Goal: Task Accomplishment & Management: Manage account settings

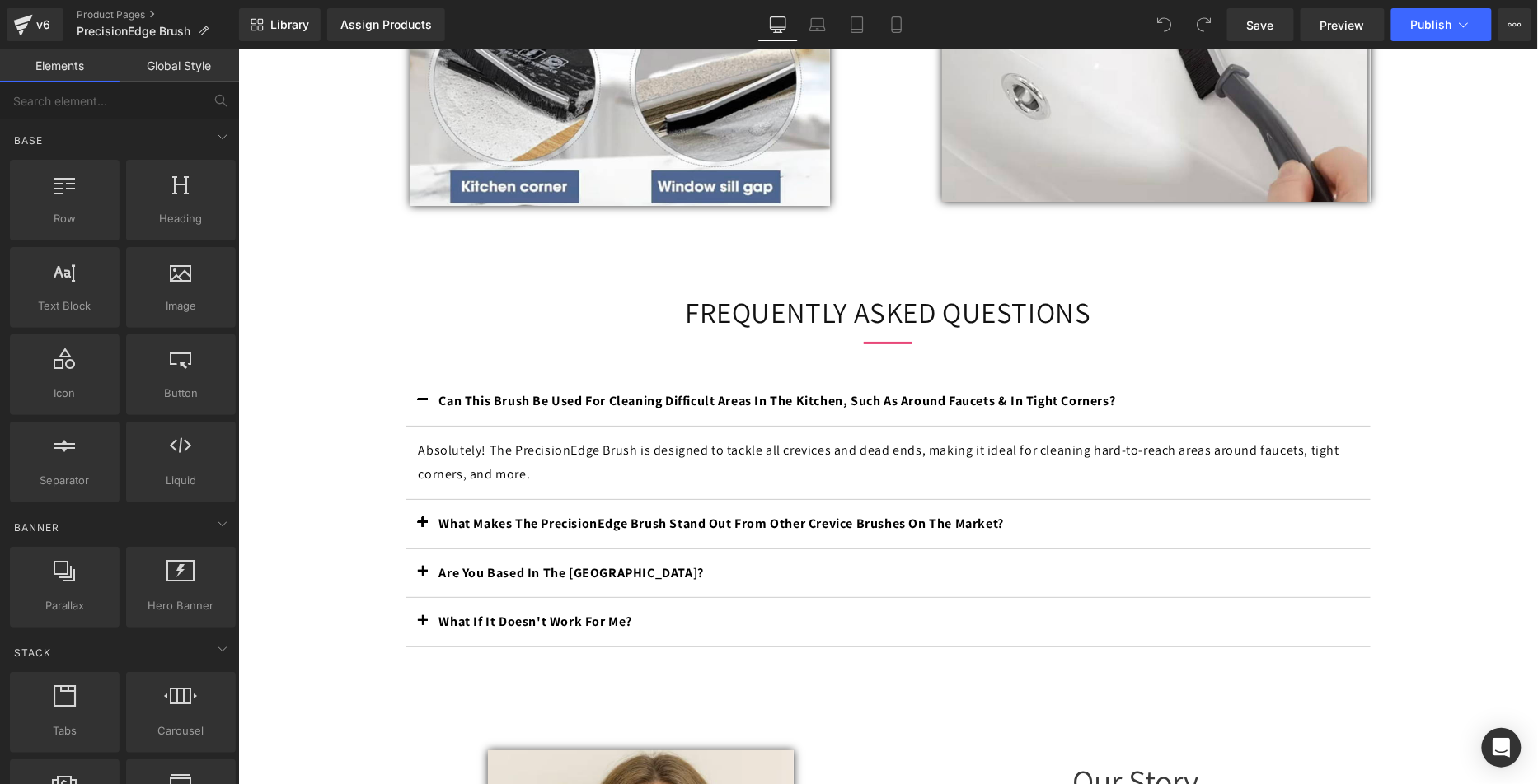
scroll to position [2230, 0]
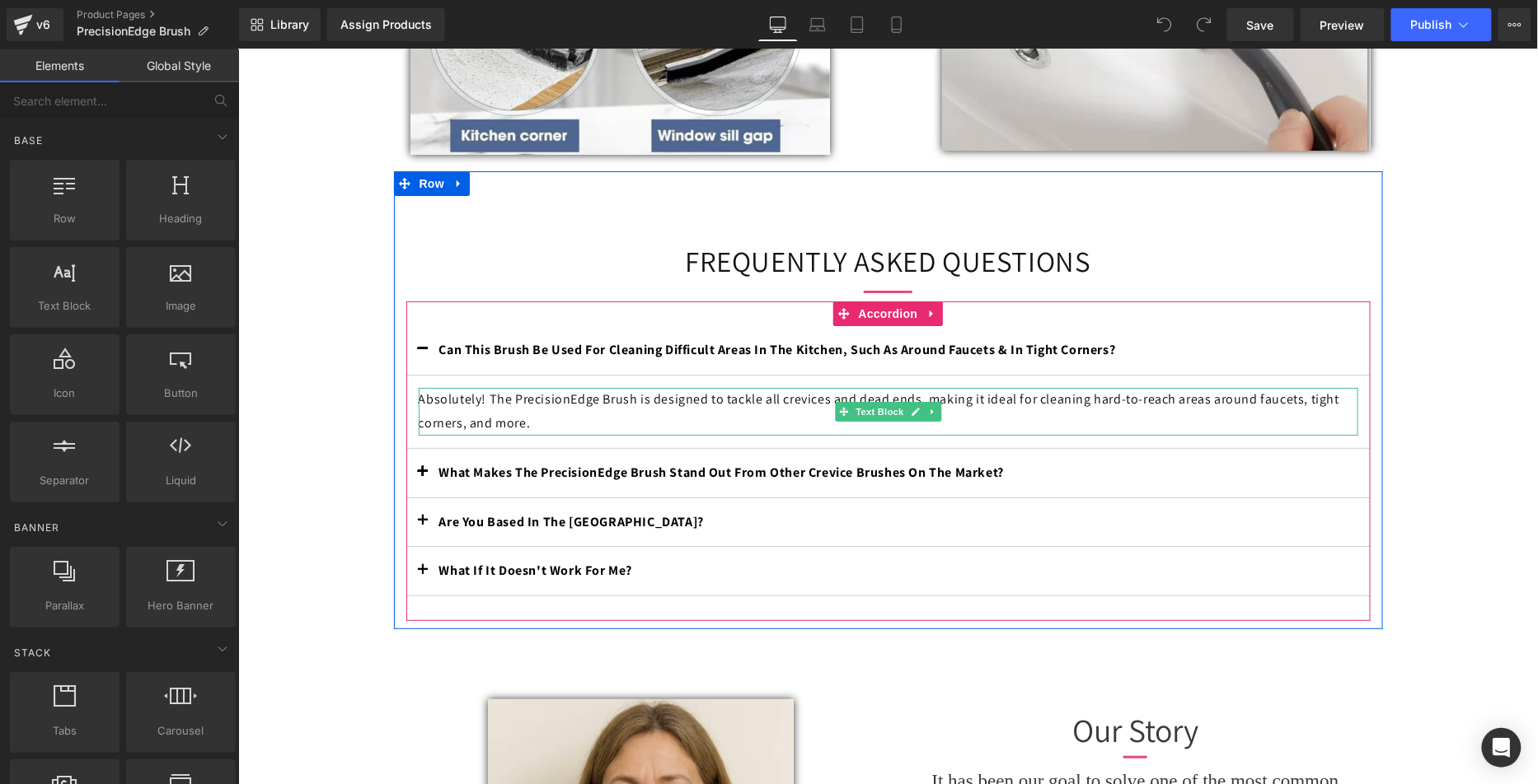
click at [475, 422] on p "Absolutely! The PrecisionEdge Brush is designed to tackle all crevices and dead…" at bounding box center [888, 411] width 939 height 48
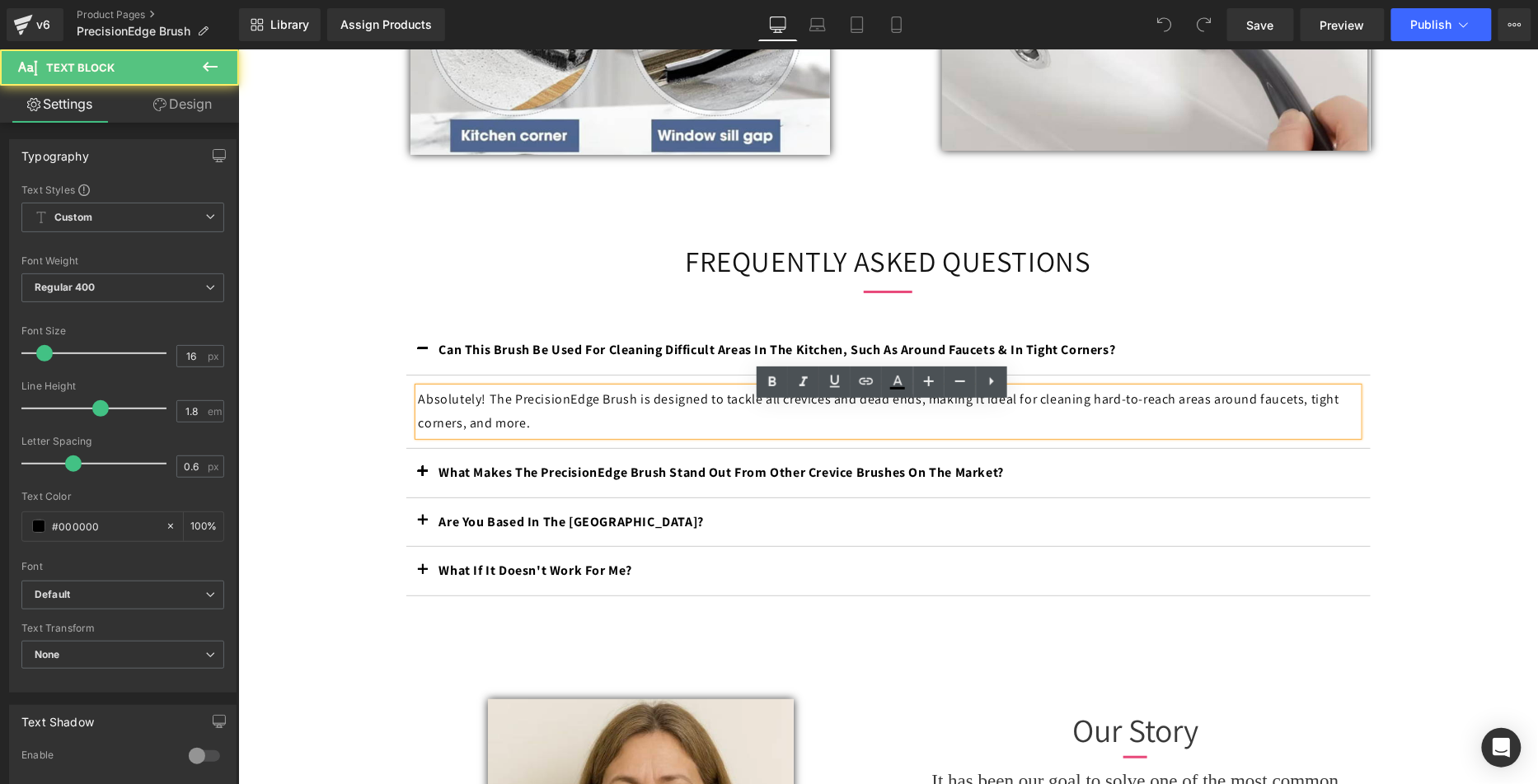
click at [483, 415] on p "Absolutely! The PrecisionEdge Brush is designed to tackle all crevices and dead…" at bounding box center [888, 411] width 939 height 48
click at [500, 414] on p "Absolutely! The PrecisionEdge Brush is designed to tackle all crevices and dead…" at bounding box center [888, 411] width 939 height 48
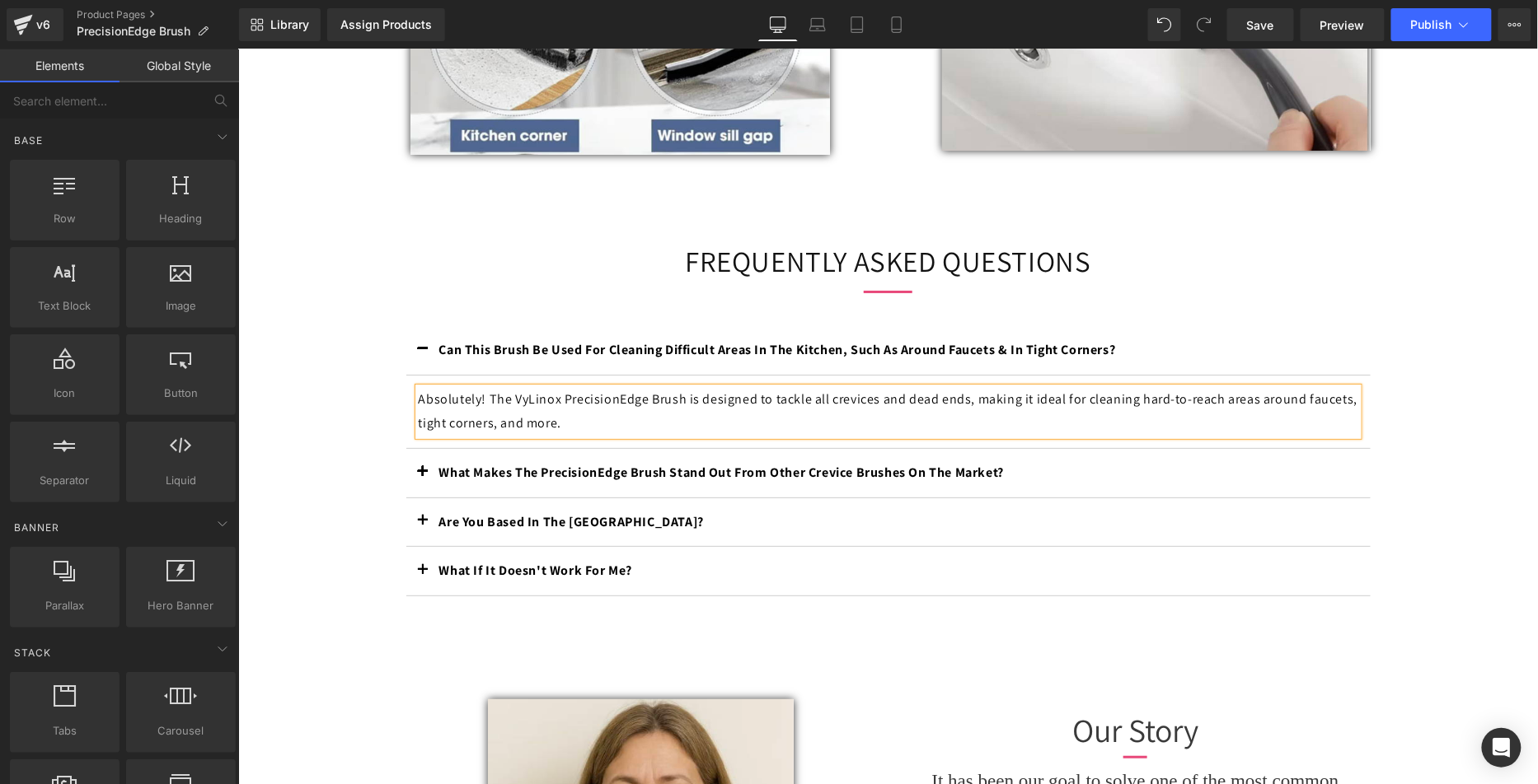
drag, startPoint x: 361, startPoint y: 458, endPoint x: 435, endPoint y: 447, distance: 74.8
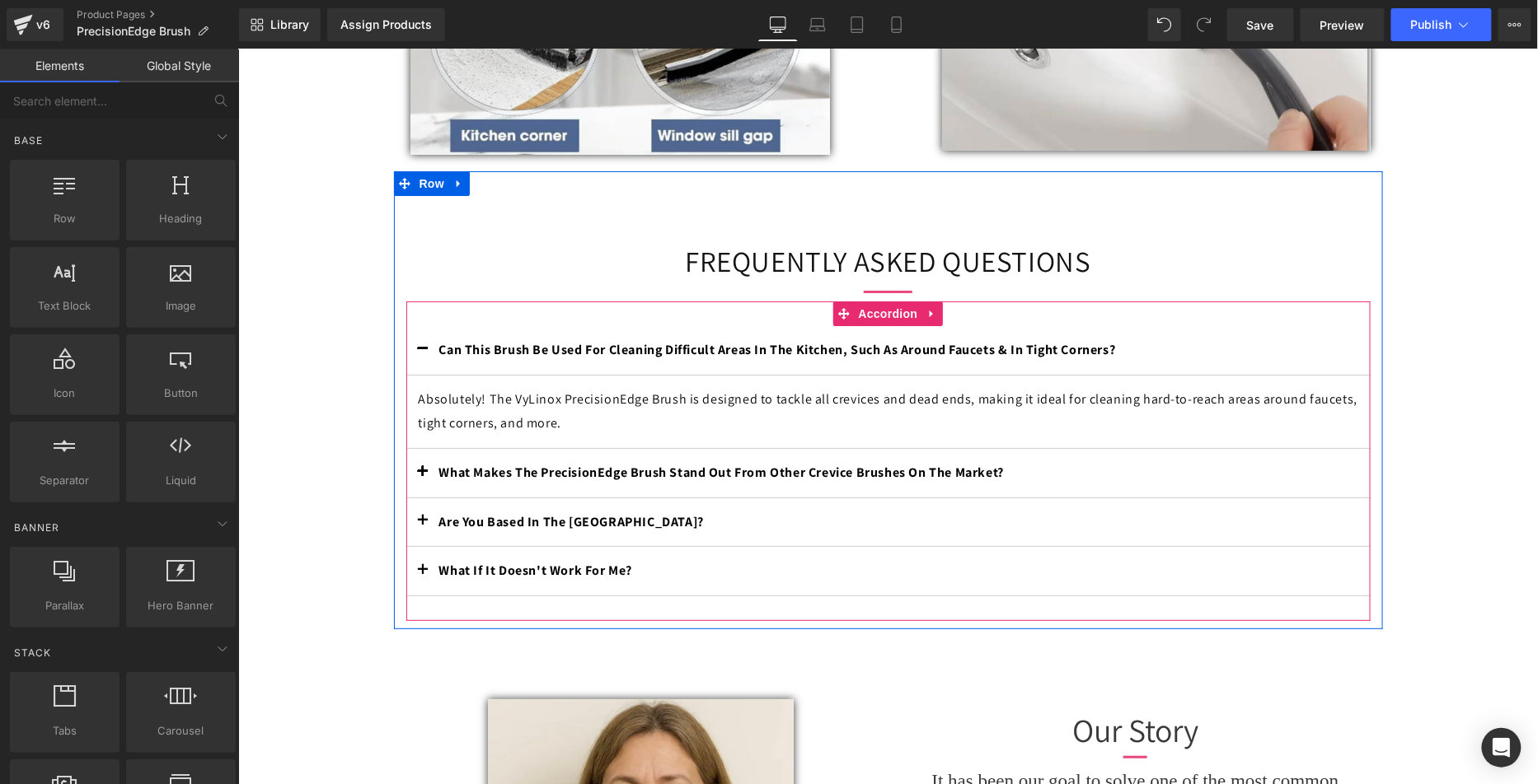
click at [562, 480] on b "What Makes The PrecisionEdge Brush Stand Out From Other Crevice Brushes On The …" at bounding box center [721, 471] width 566 height 17
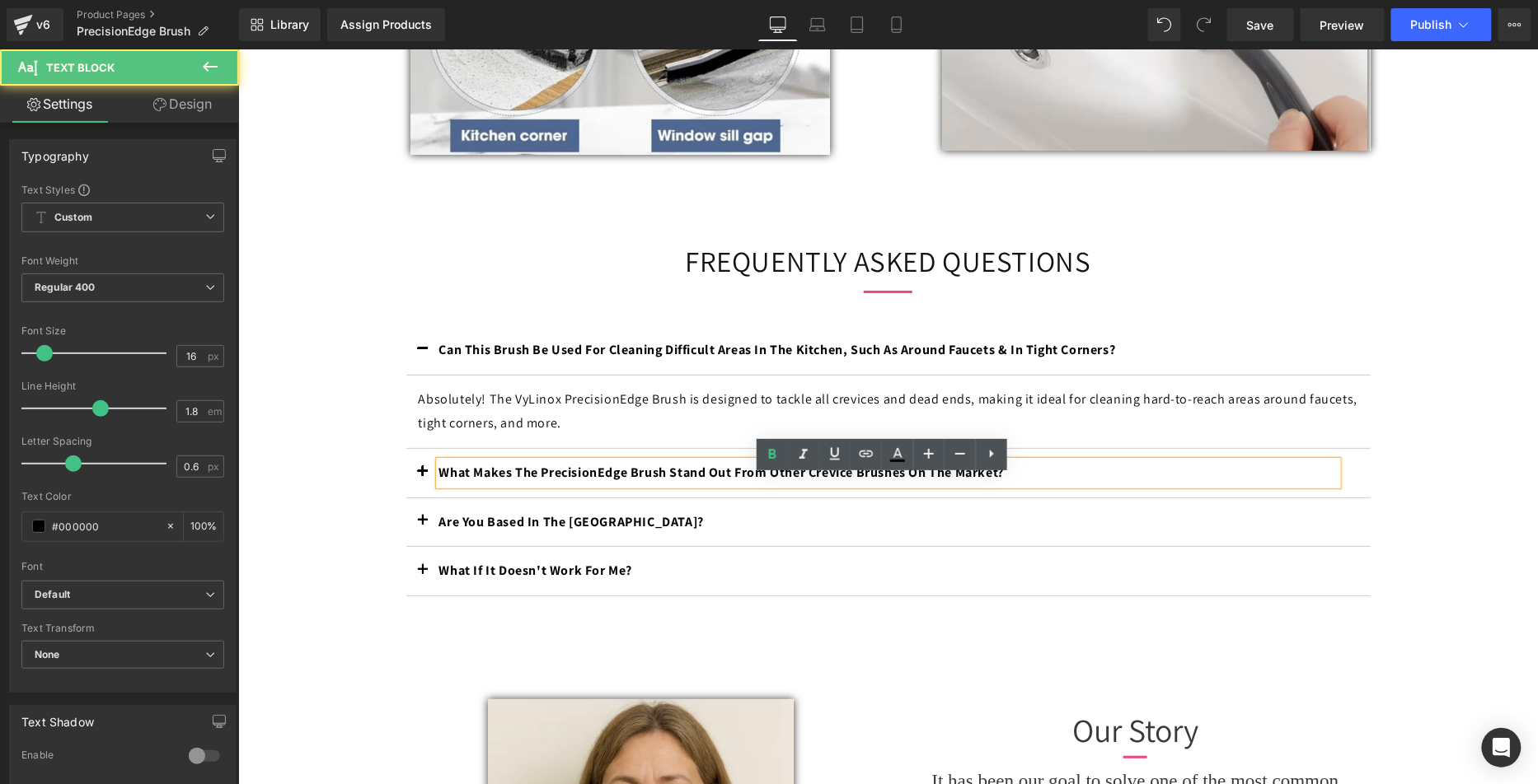
click at [528, 480] on b "What Makes The PrecisionEdge Brush Stand Out From Other Crevice Brushes On The …" at bounding box center [721, 471] width 566 height 17
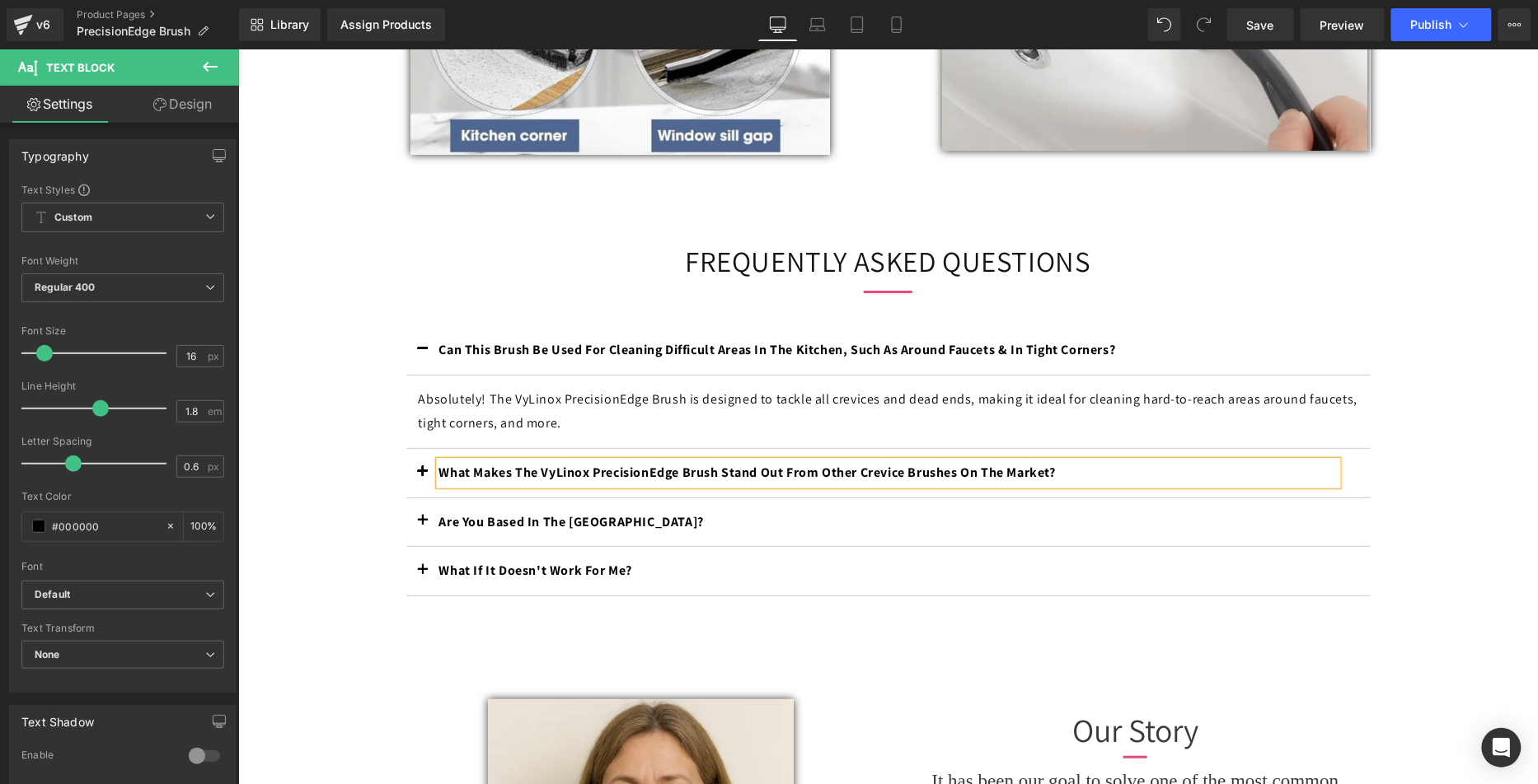
drag, startPoint x: 358, startPoint y: 478, endPoint x: 489, endPoint y: 480, distance: 131.0
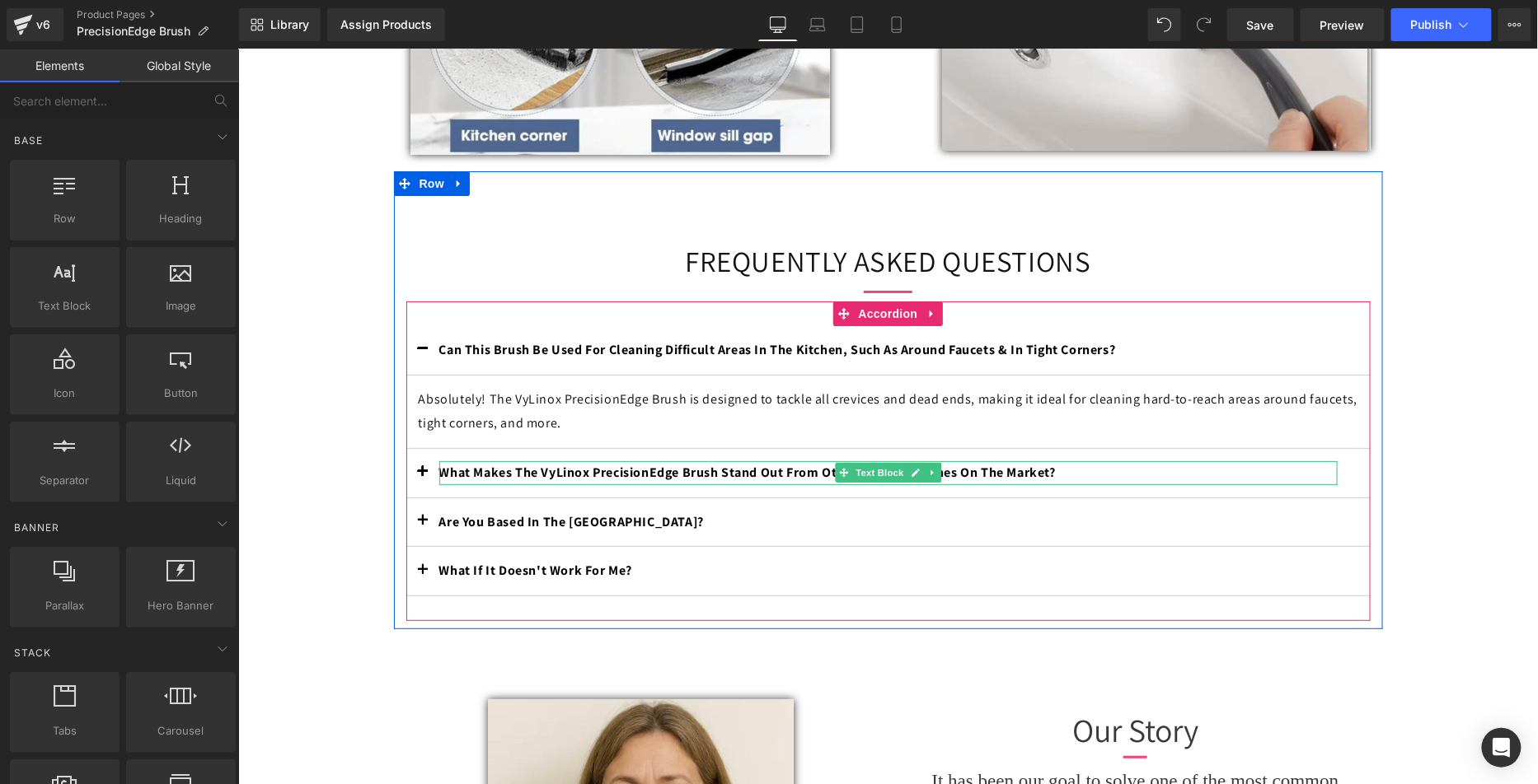
click at [641, 485] on div "What Makes The VyLinox PrecisionEdge Brush Stand Out From Other Crevice Brushes…" at bounding box center [888, 472] width 899 height 24
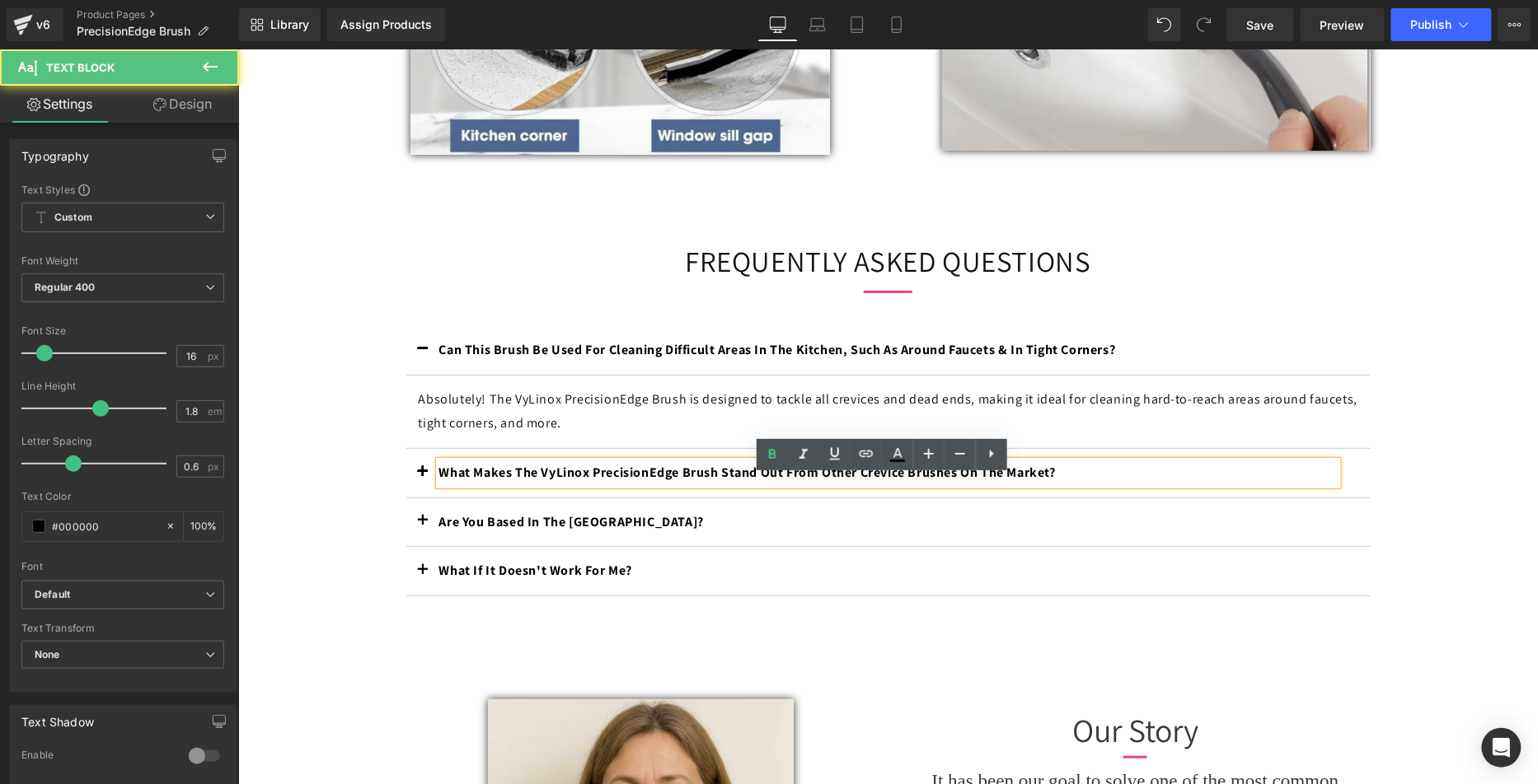
drag, startPoint x: 370, startPoint y: 499, endPoint x: 555, endPoint y: 498, distance: 185.0
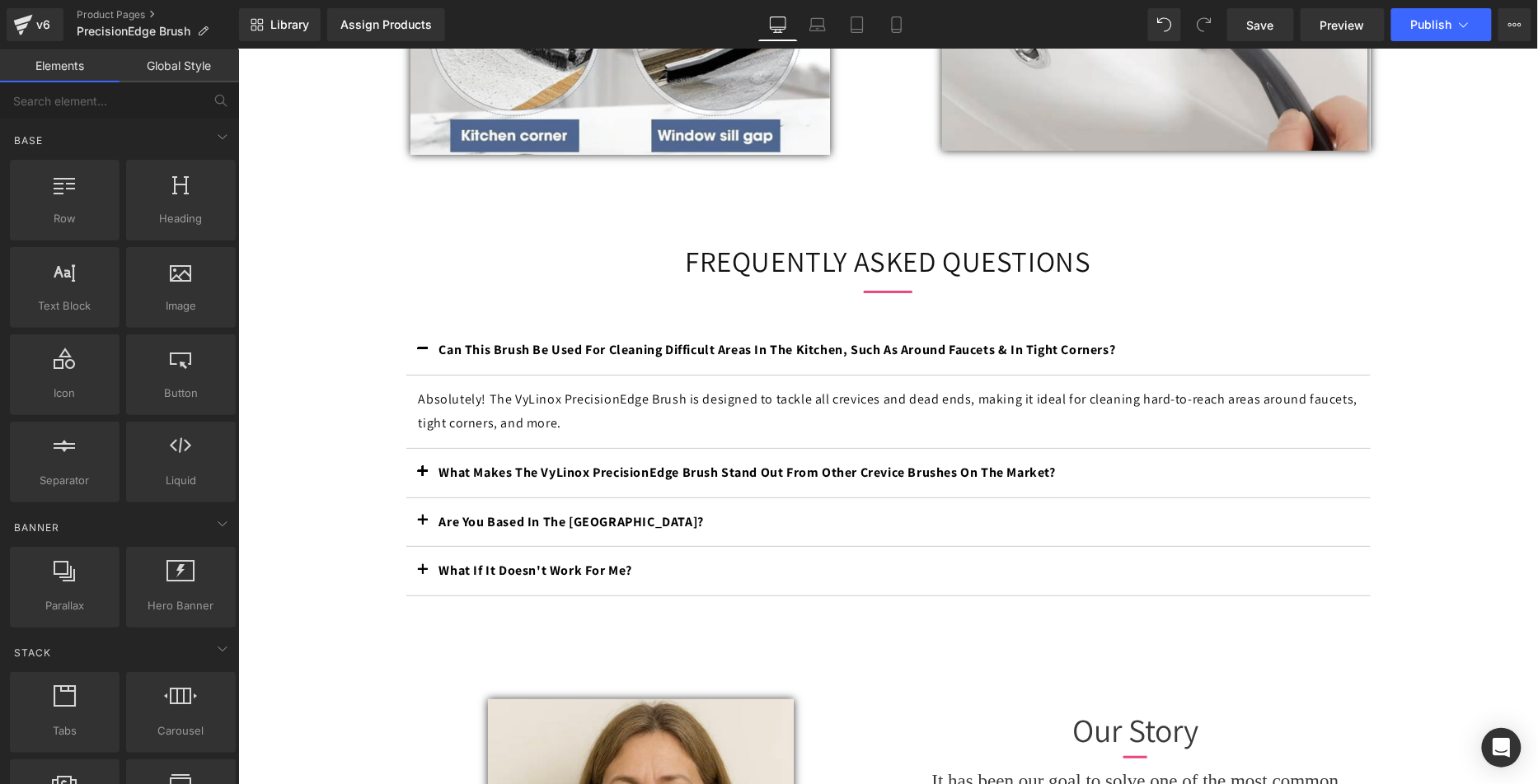
click at [625, 480] on b "What Makes The VyLinox PrecisionEdge Brush Stand Out From Other Crevice Brushes…" at bounding box center [747, 471] width 616 height 17
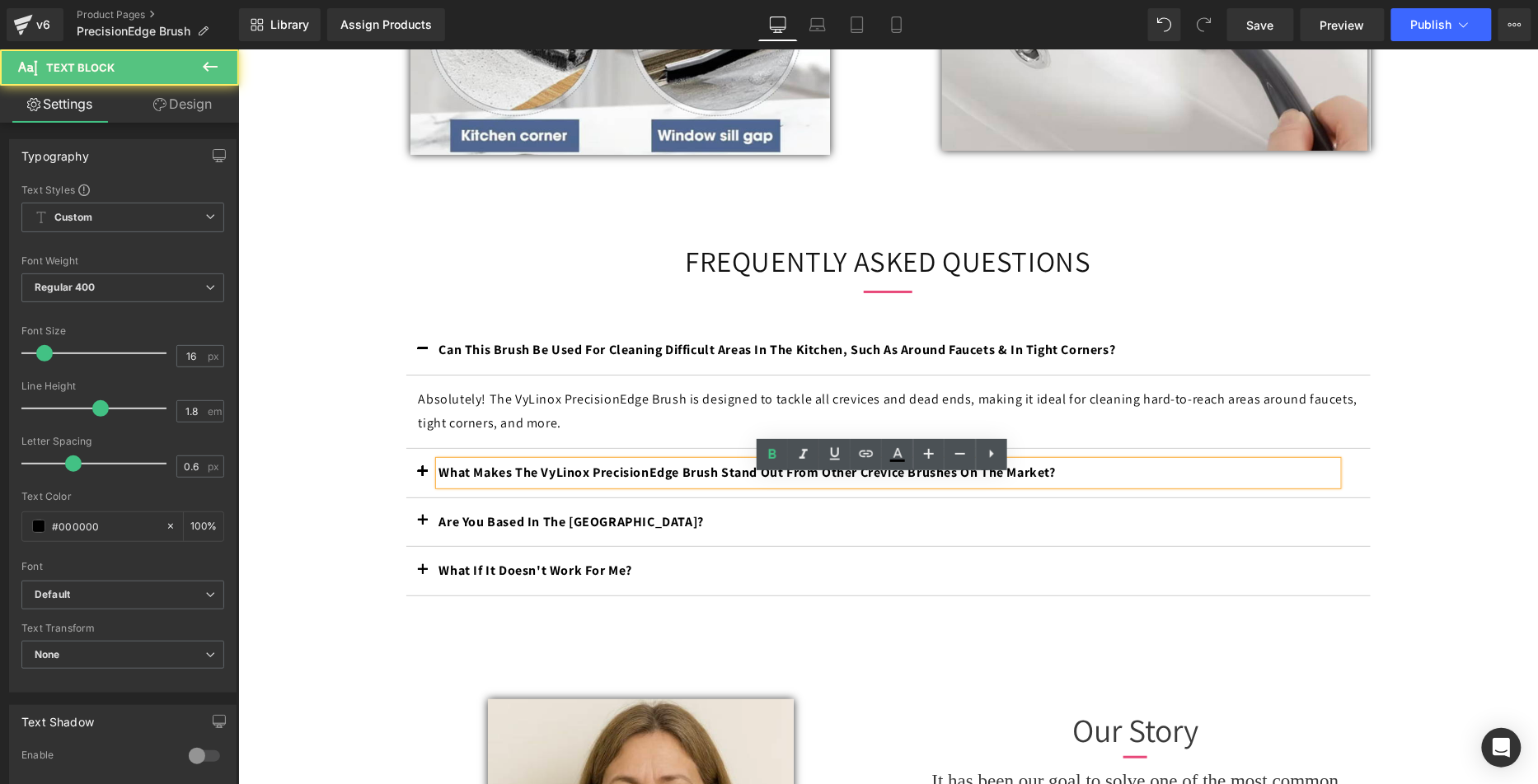
click at [557, 480] on b "What Makes The VyLinox PrecisionEdge Brush Stand Out From Other Crevice Brushes…" at bounding box center [747, 471] width 616 height 17
copy b "VyLinox"
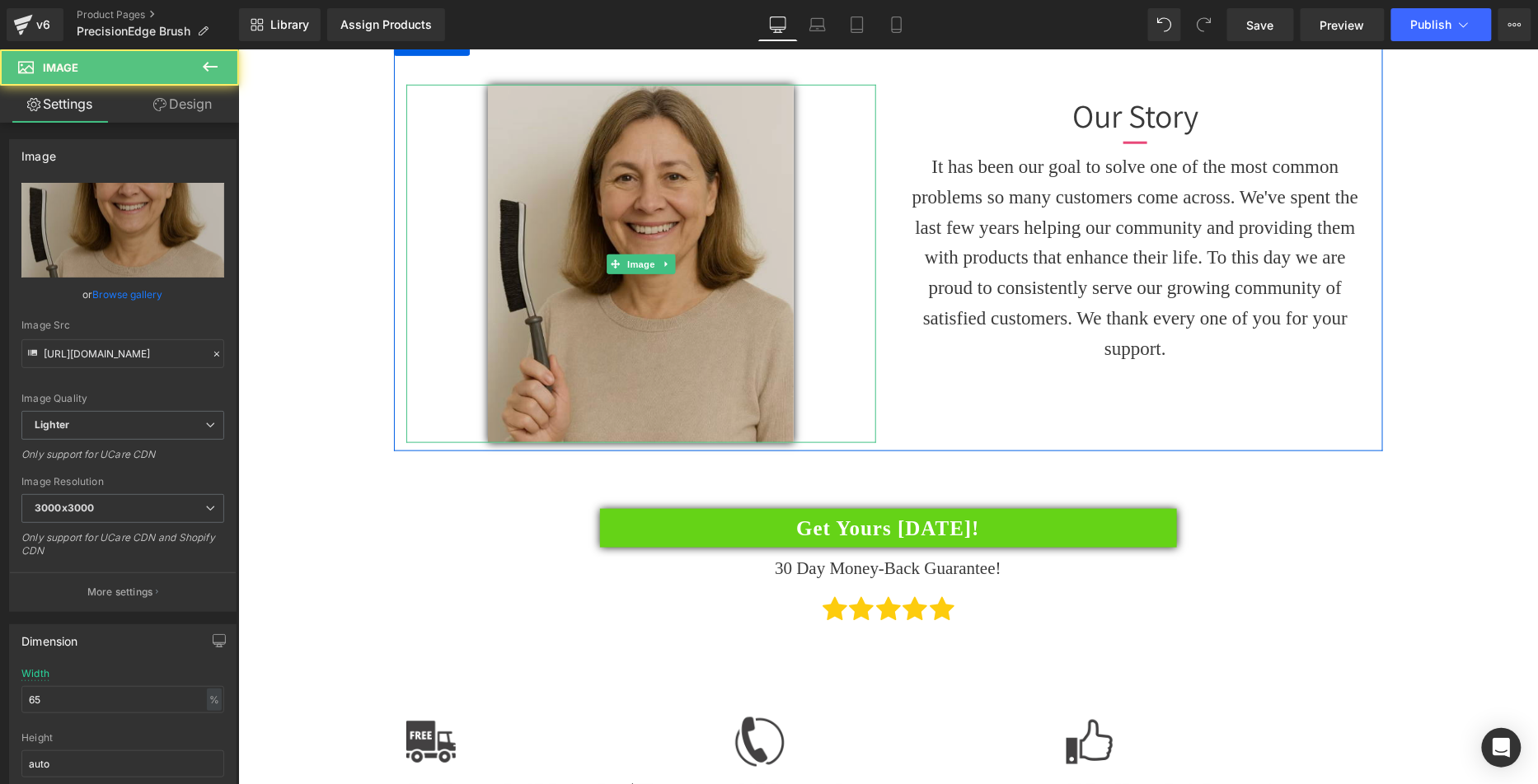
scroll to position [2831, 0]
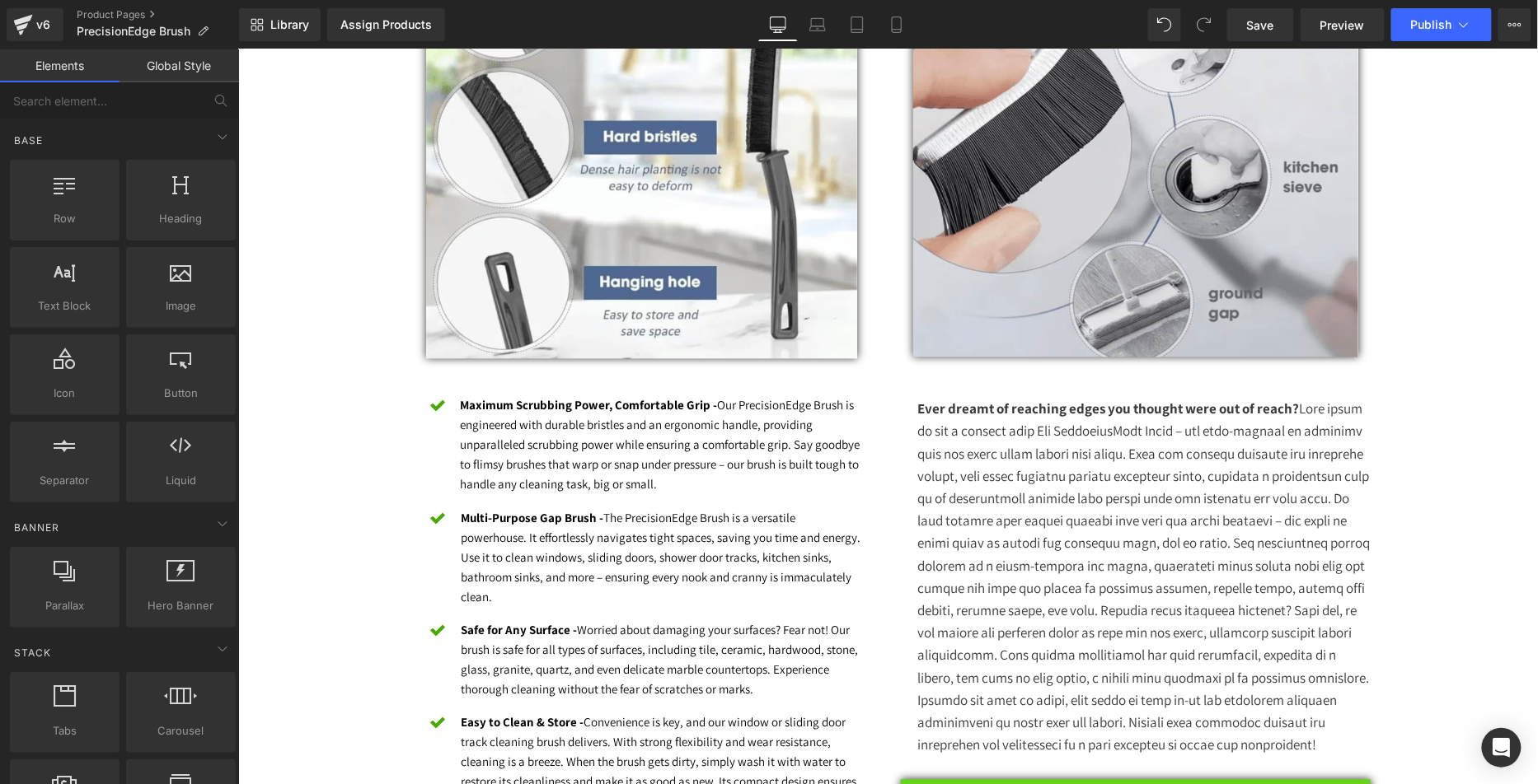
scroll to position [1030, 0]
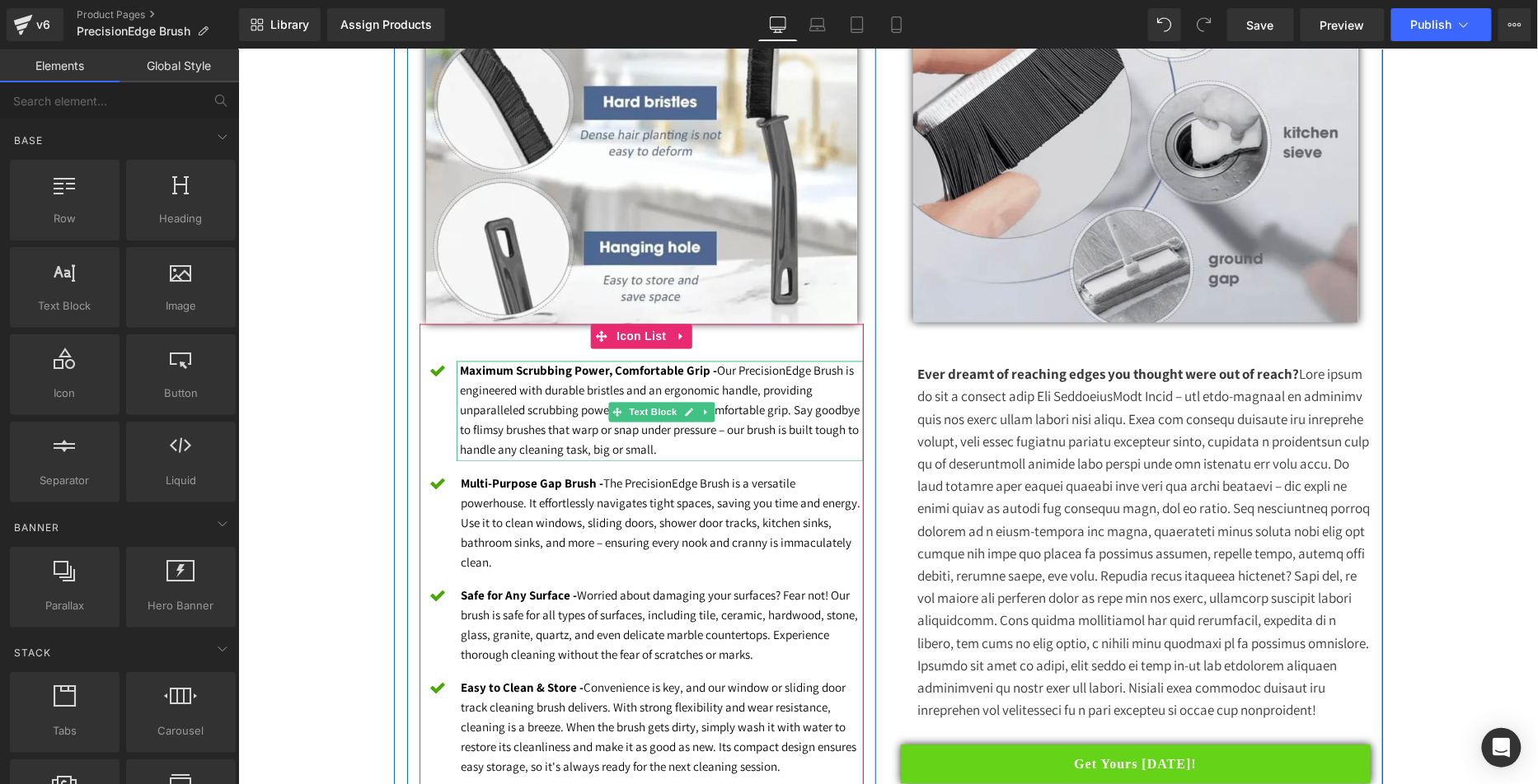
click at [723, 371] on font "Maximum Scrubbing Power, Comfortable Grip - Our PrecisionEdge Brush is engineer…" at bounding box center [660, 409] width 400 height 95
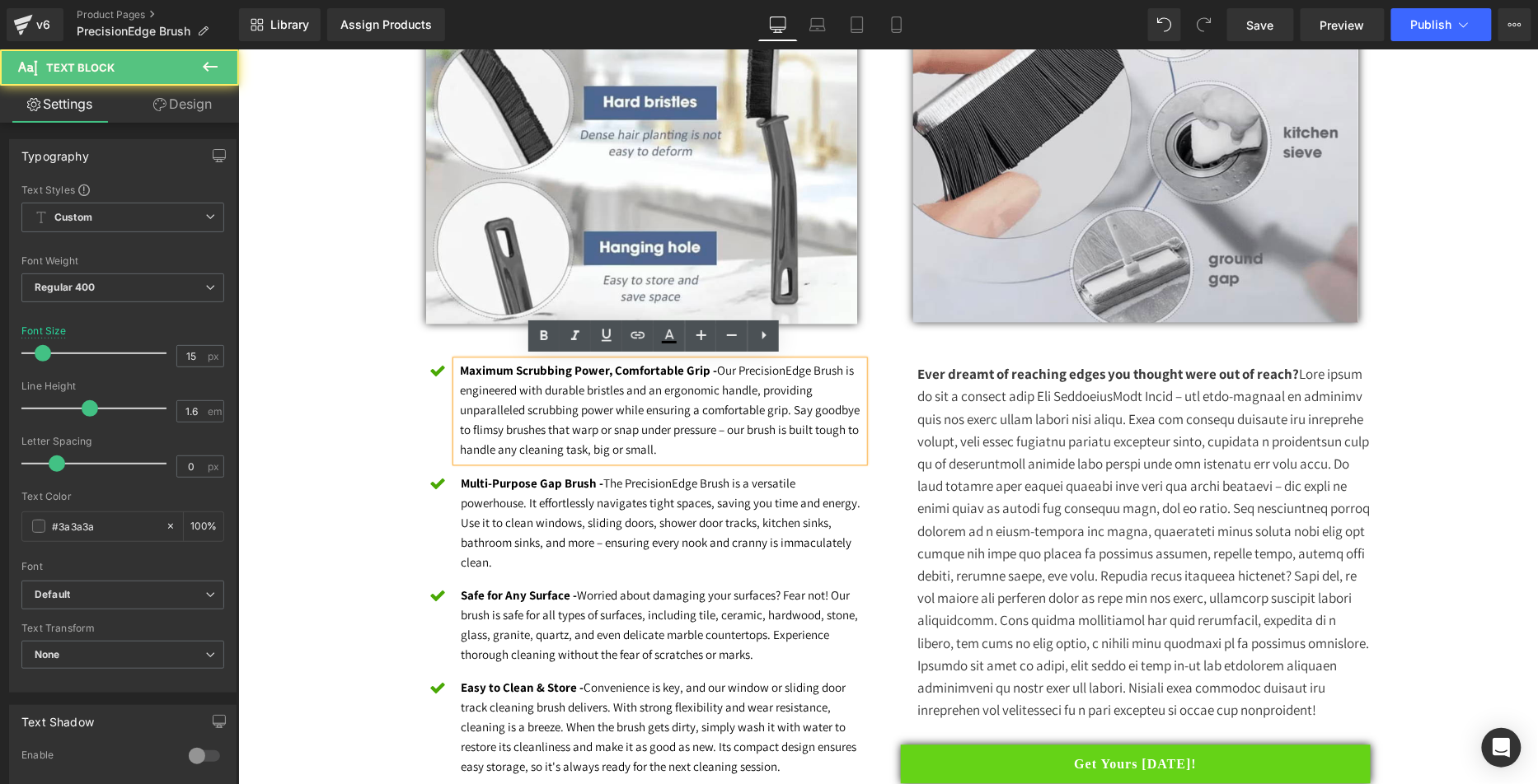
click at [719, 368] on font "Maximum Scrubbing Power, Comfortable Grip - Our PrecisionEdge Brush is engineer…" at bounding box center [660, 409] width 400 height 95
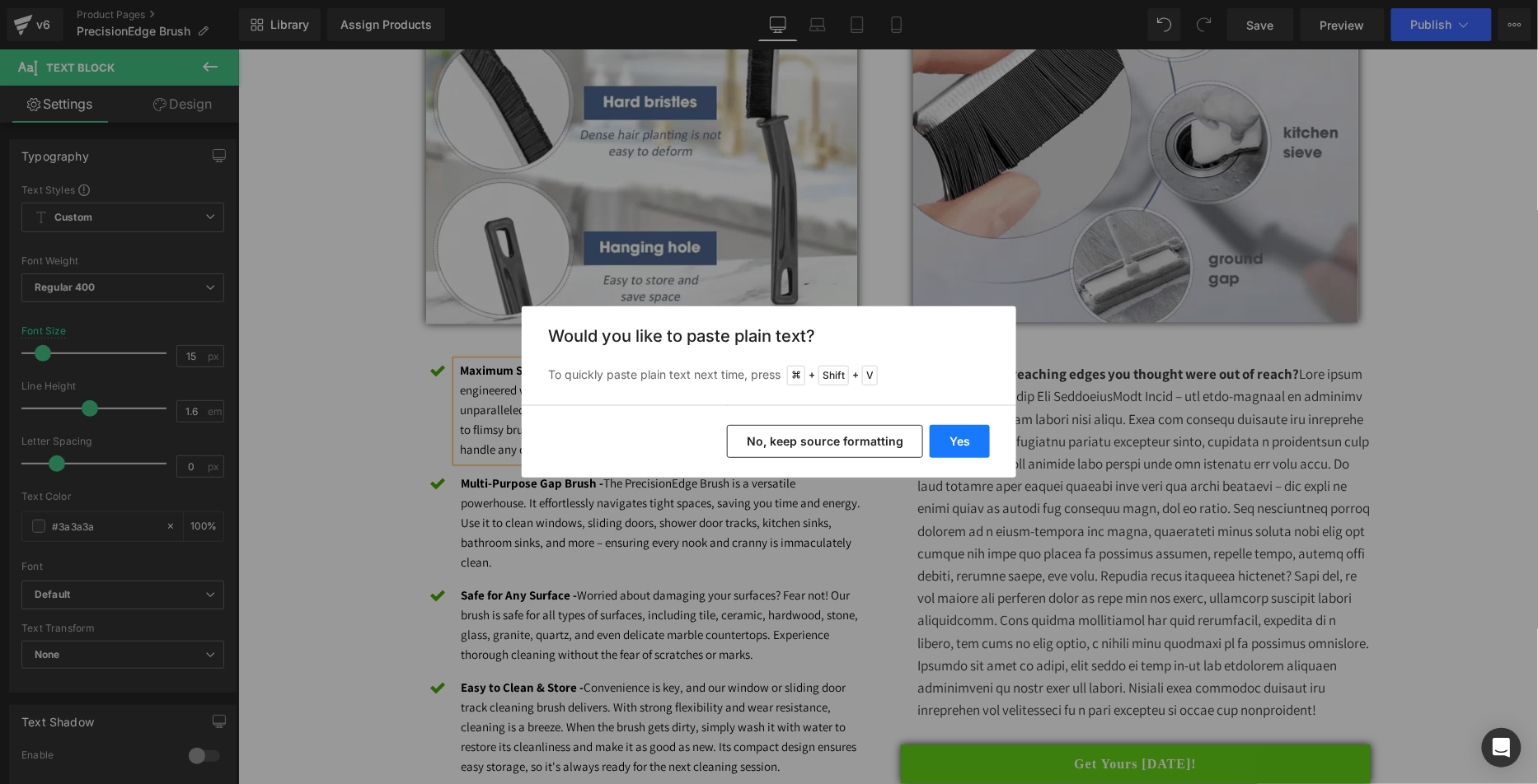
click at [974, 439] on button "Yes" at bounding box center [960, 441] width 60 height 33
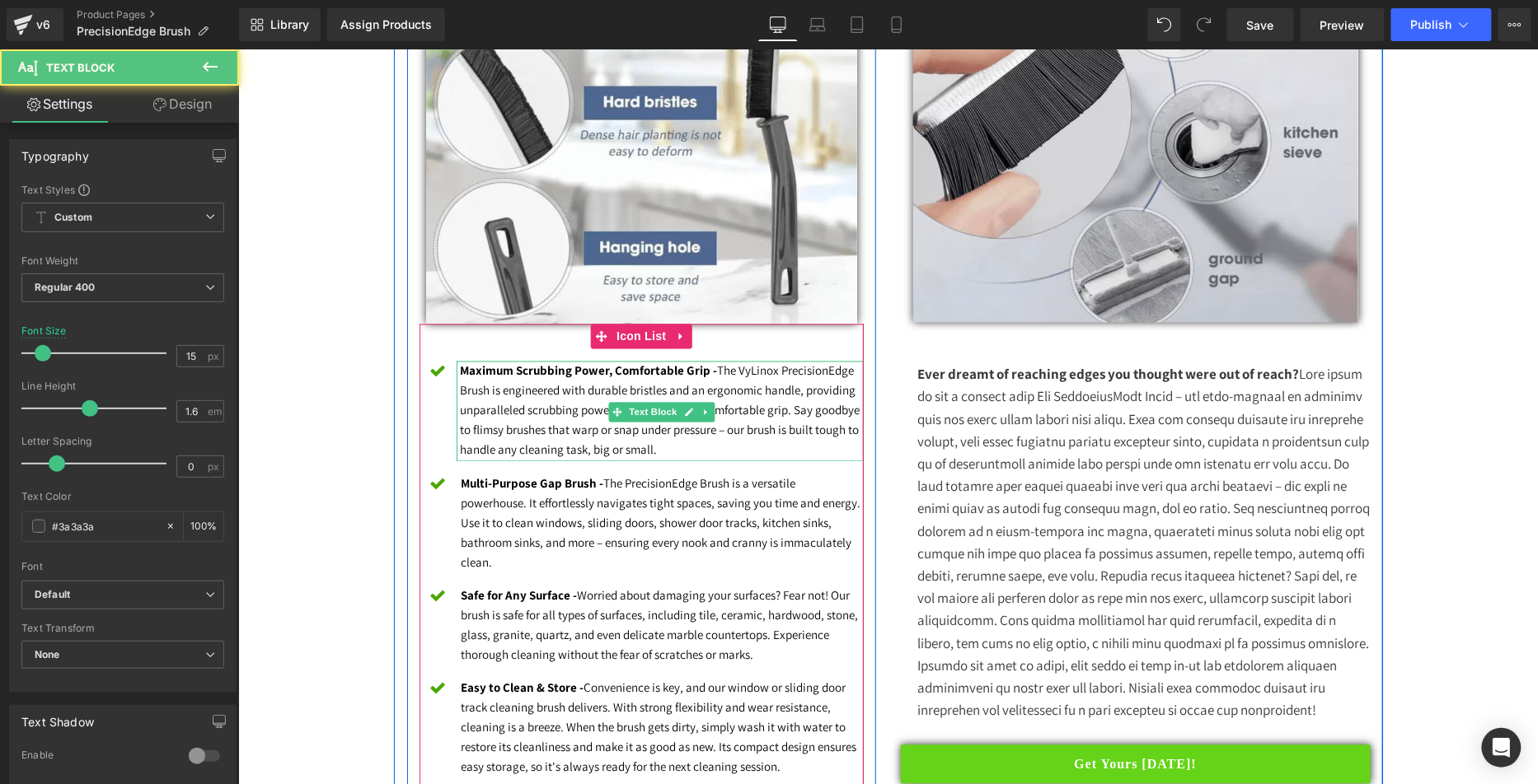
click at [551, 432] on font "Maximum Scrubbing Power, Comfortable Grip - The VyLinox PrecisionEdge Brush is …" at bounding box center [660, 409] width 400 height 95
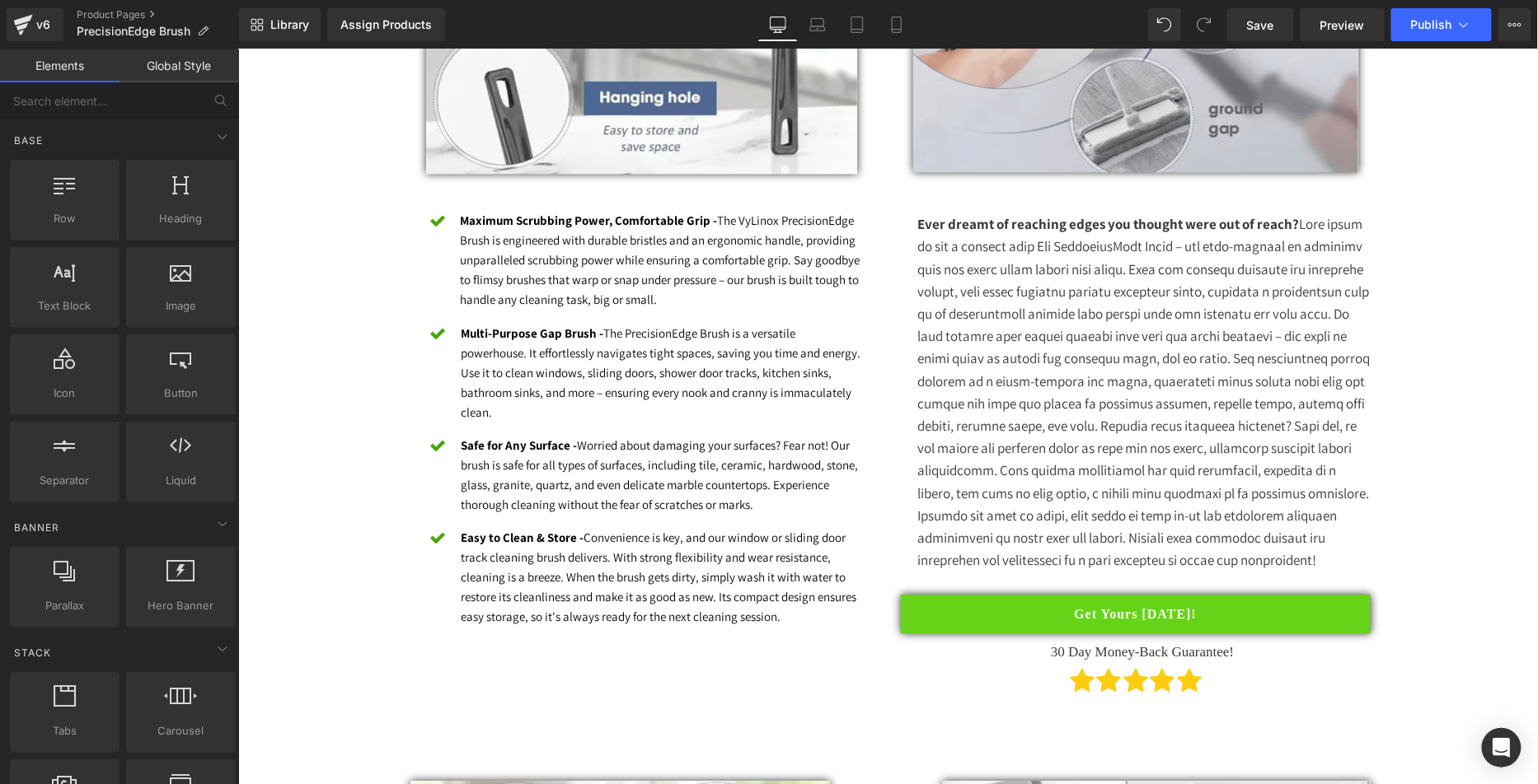
scroll to position [1200, 0]
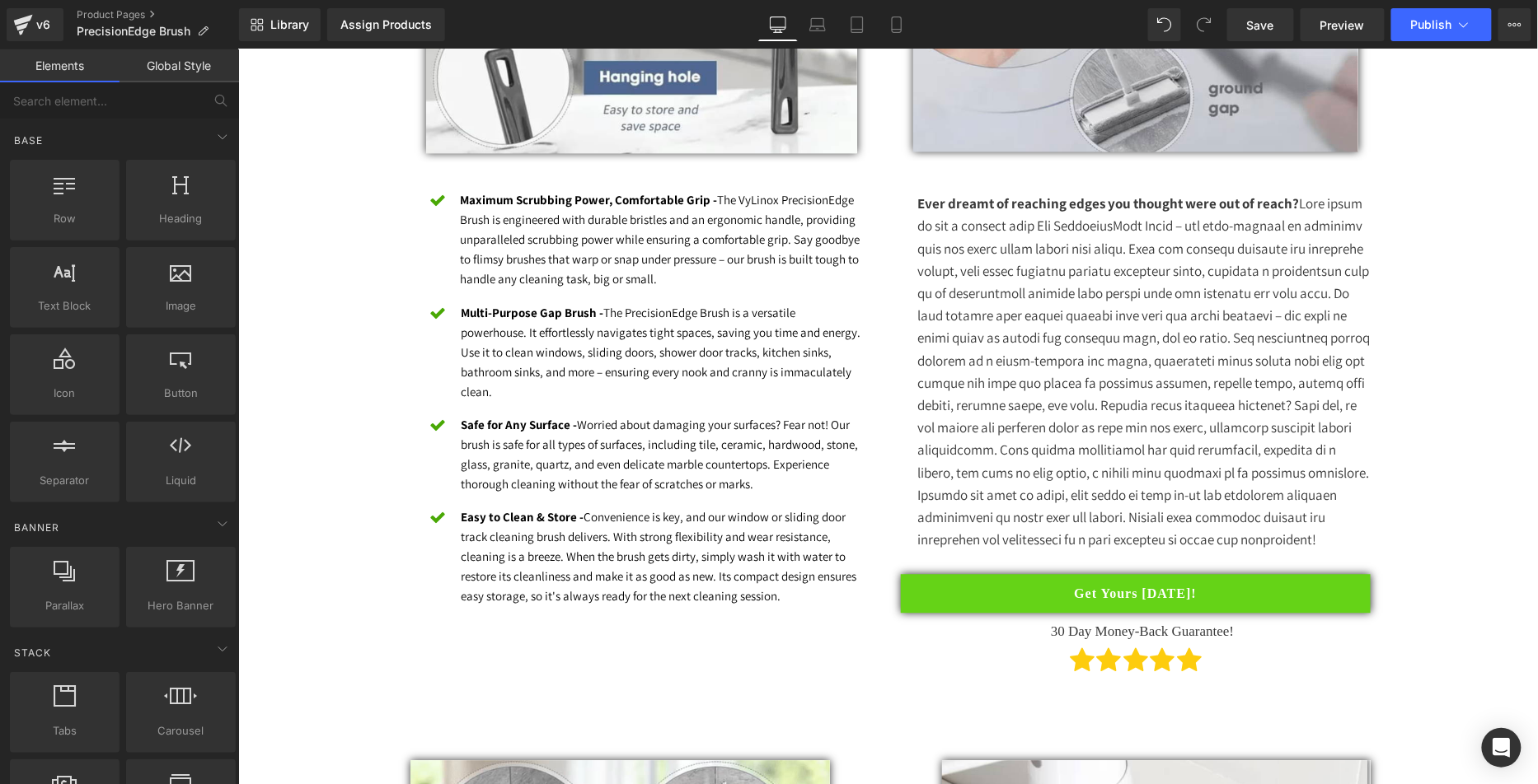
drag, startPoint x: 360, startPoint y: 390, endPoint x: 599, endPoint y: 330, distance: 246.4
click at [634, 312] on font "Multi-Purpose Gap Brush - The PrecisionEdge Brush is a versatile powerhouse. It…" at bounding box center [661, 352] width 400 height 95
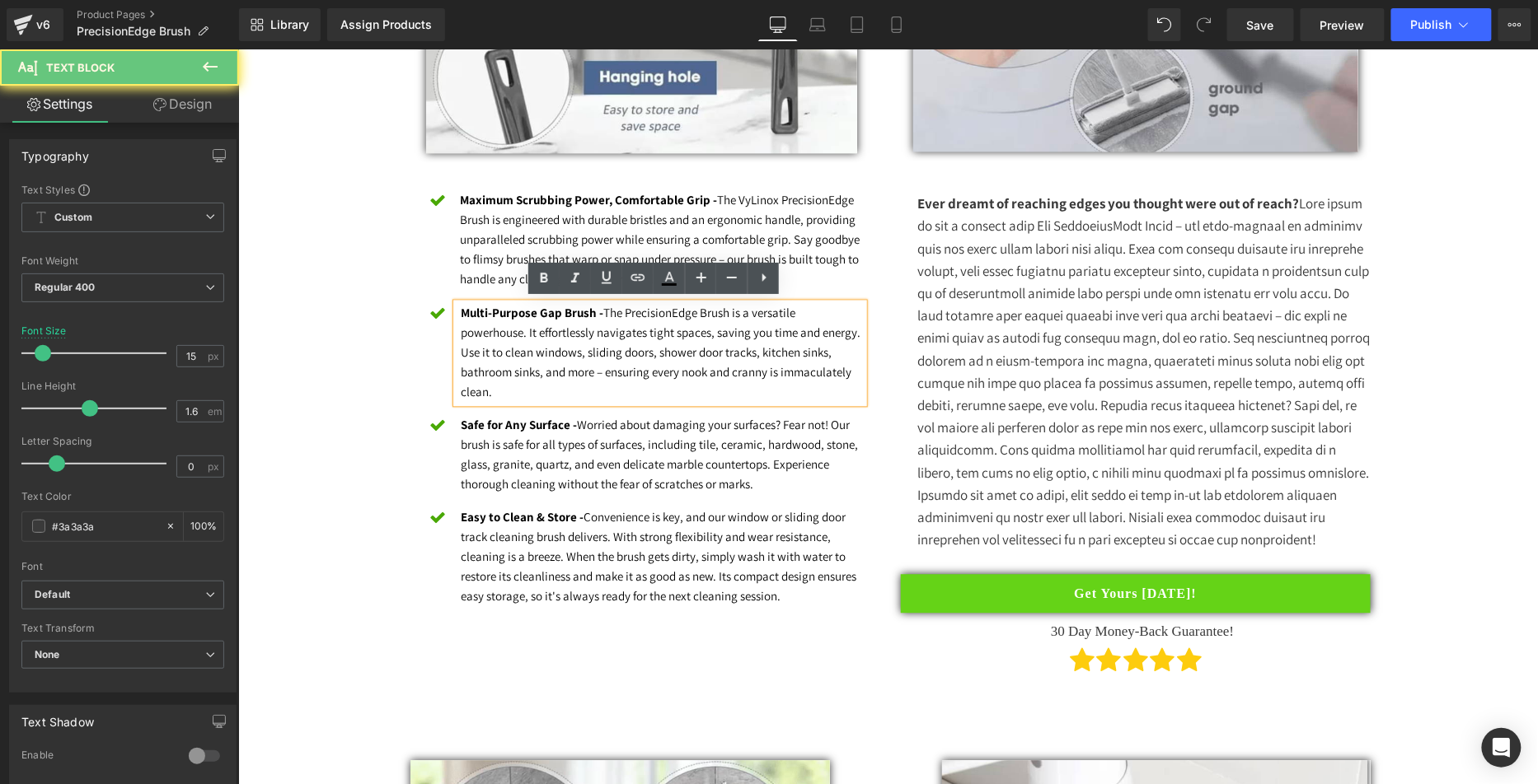
click at [659, 307] on font "Multi-Purpose Gap Brush - The PrecisionEdge Brush is a versatile powerhouse. It…" at bounding box center [661, 352] width 400 height 95
click at [612, 307] on font "Multi-Purpose Gap Brush - The PrecisionEdge Brush is a versatile powerhouse. It…" at bounding box center [661, 352] width 400 height 95
click at [654, 317] on p "Multi-Purpose Gap Brush - The PrecisionEdge Brush is a versatile powerhouse. It…" at bounding box center [662, 352] width 403 height 99
click at [664, 313] on font "Multi-Purpose Gap Brush - The PrecisionEdge Brush is a versatile powerhouse. It…" at bounding box center [661, 352] width 400 height 95
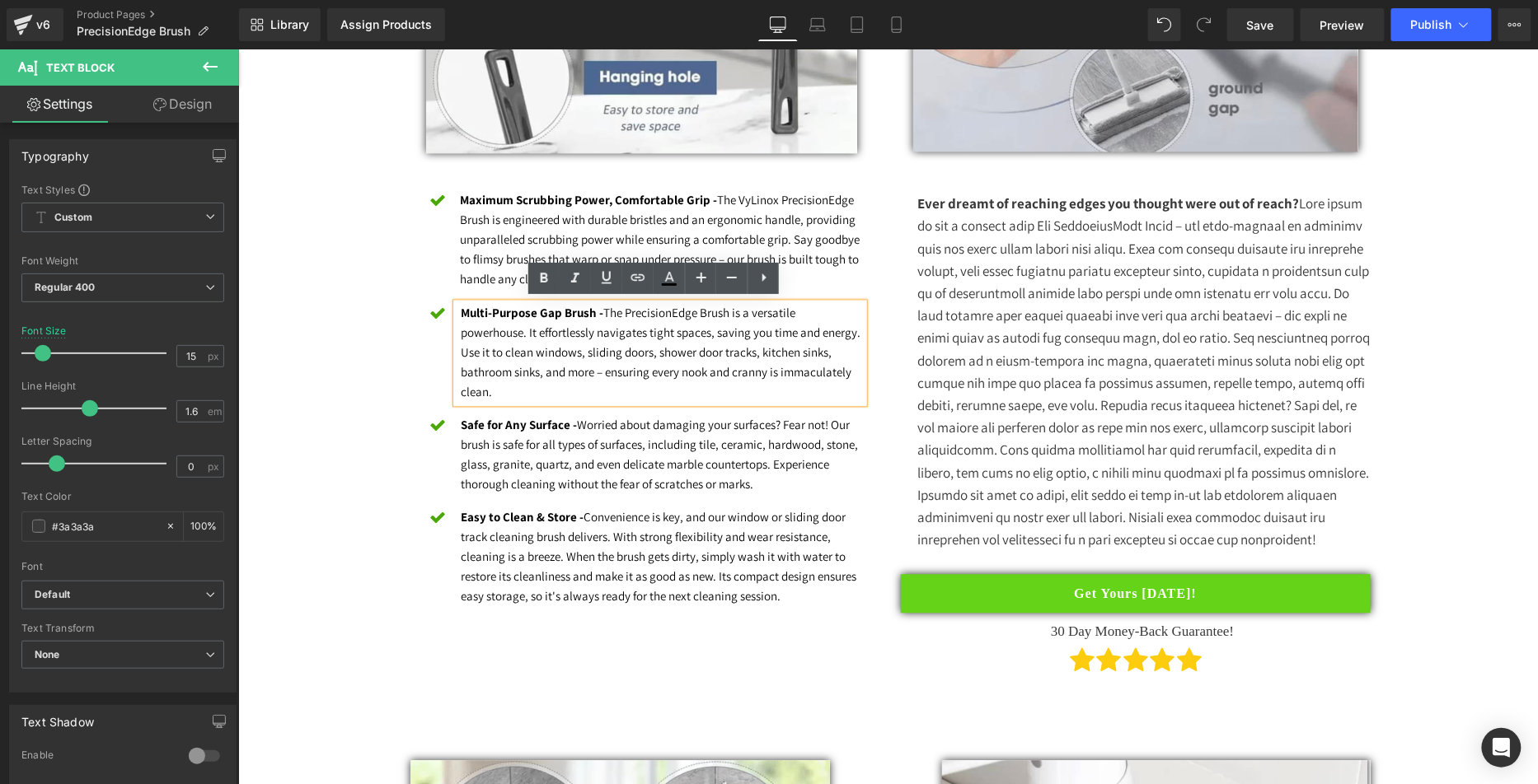
click at [609, 309] on font "Multi-Purpose Gap Brush - The PrecisionEdge Brush is a versatile powerhouse. It…" at bounding box center [661, 352] width 400 height 95
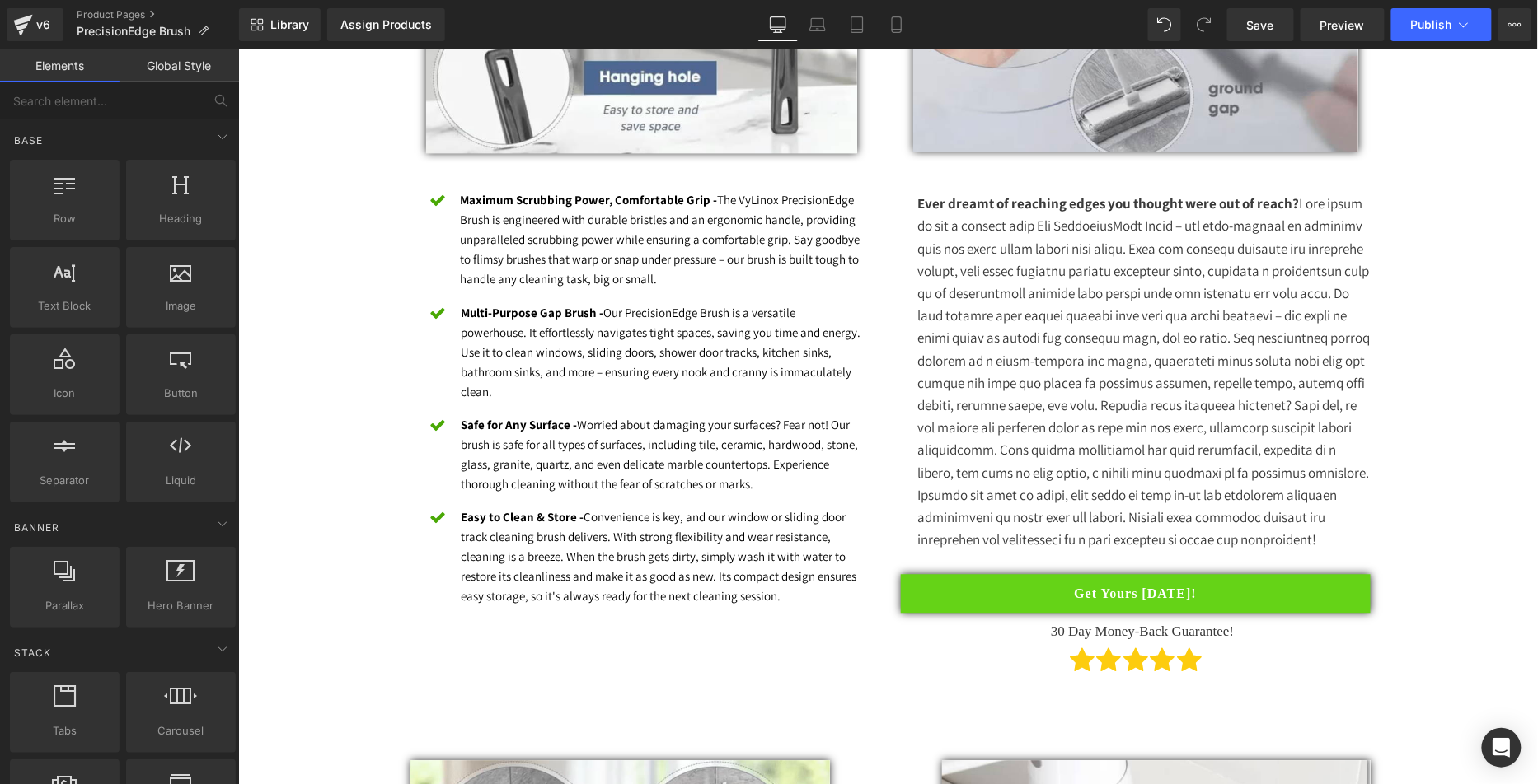
click at [393, 358] on div "Heading Image Icon Maximum Scrubbing Power, Comfortable Grip - The VyLinox Prec…" at bounding box center [888, 191] width 989 height 1006
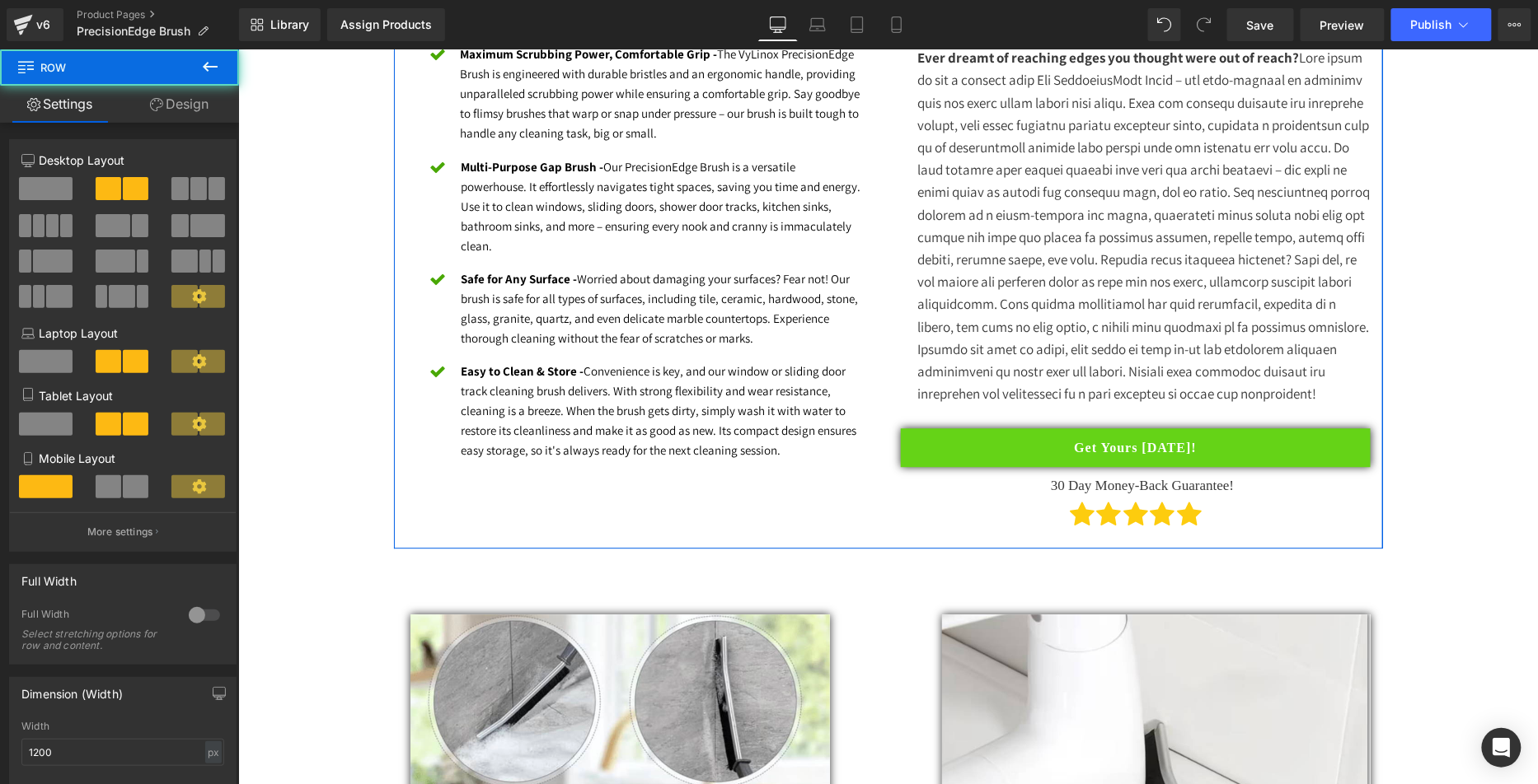
scroll to position [1348, 0]
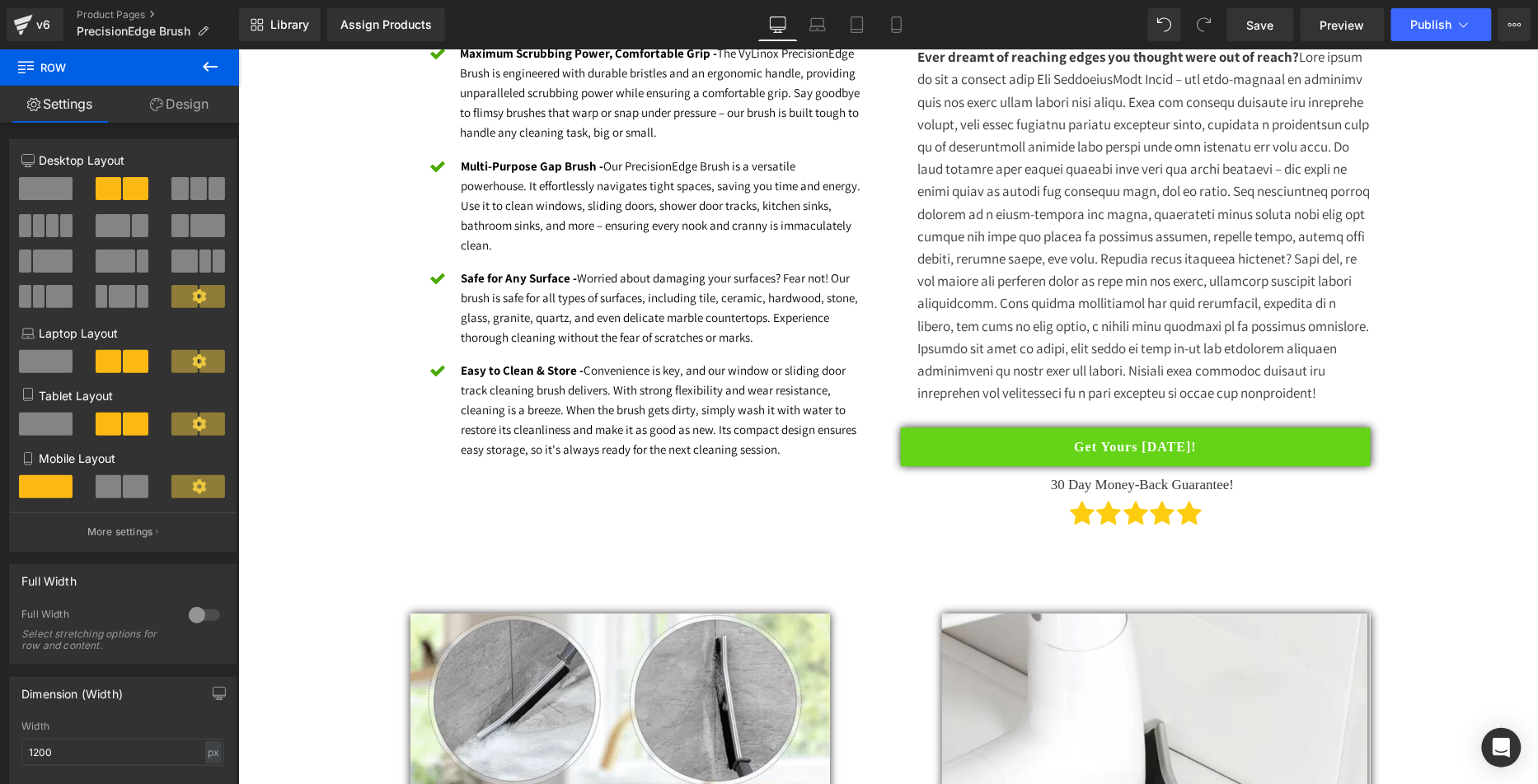
click at [361, 333] on div "Our Biggest Sale Of The Year! Get Results Or Get Your Money Back! Heading Row S…" at bounding box center [886, 729] width 1299 height 3866
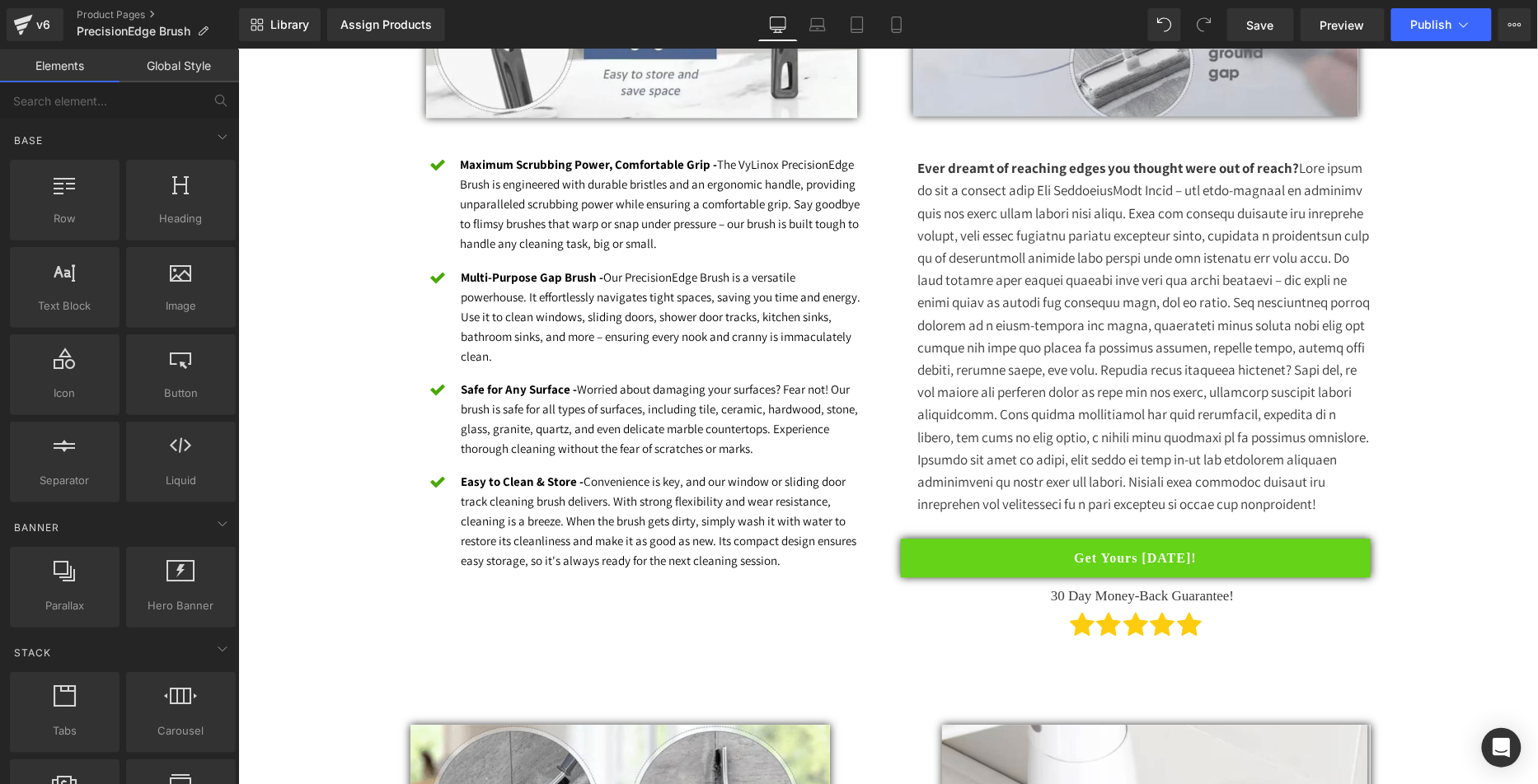
scroll to position [1231, 0]
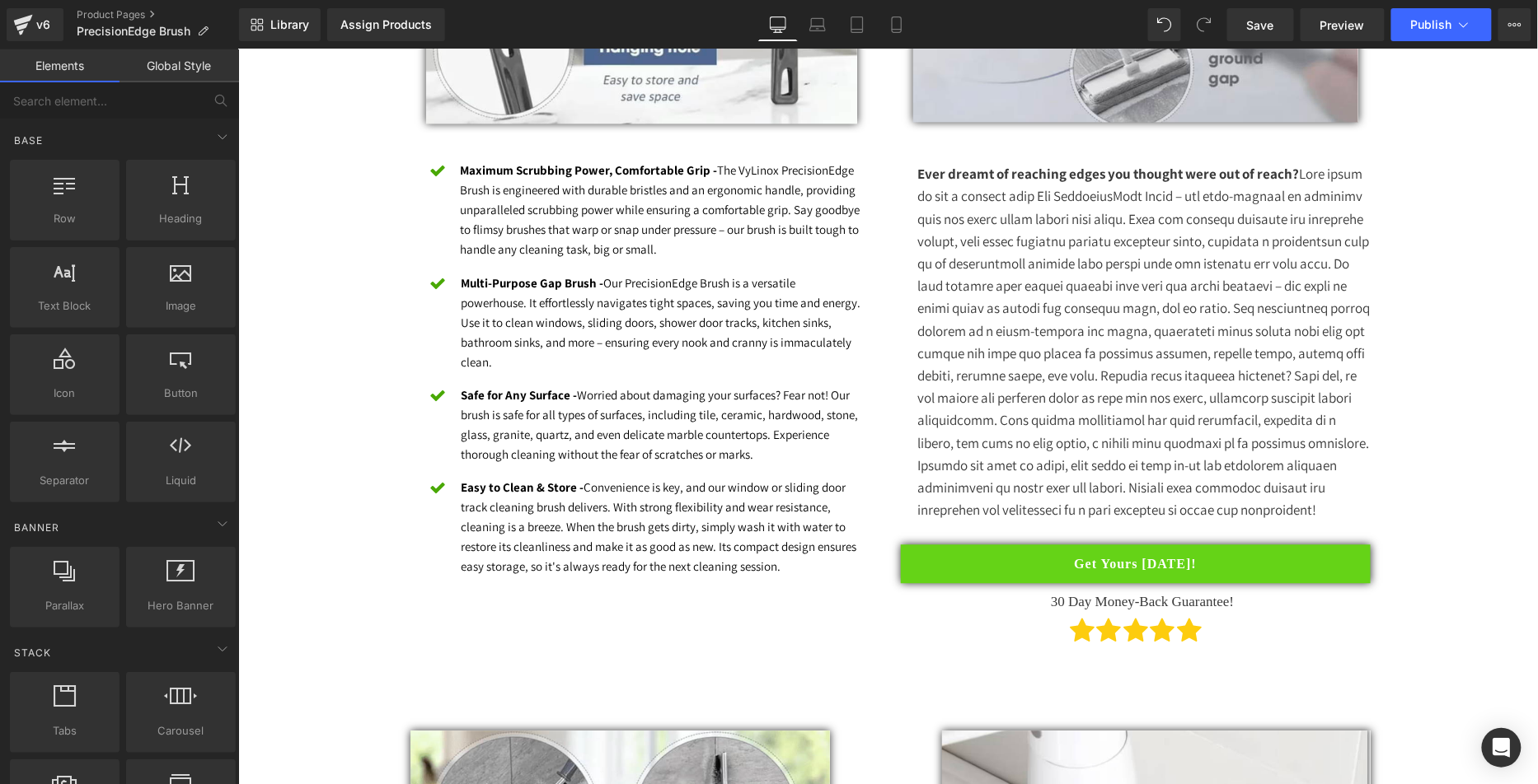
click at [1161, 187] on p "Ever dreamt of reaching edges you thought were out of reach?" at bounding box center [1143, 342] width 453 height 359
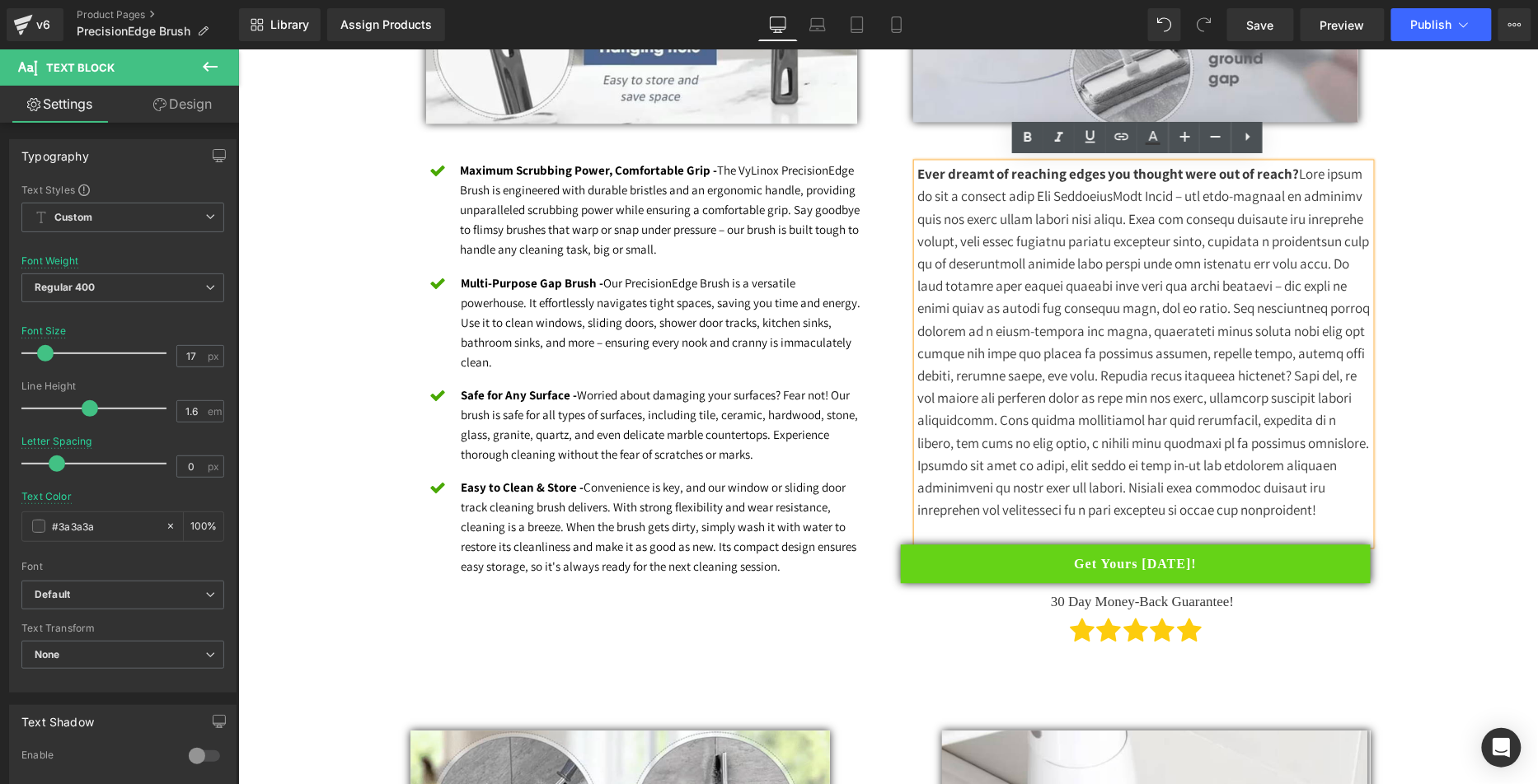
click at [1037, 196] on p "Ever dreamt of reaching edges you thought were out of reach?" at bounding box center [1143, 342] width 453 height 359
click at [1036, 197] on p "Ever dreamt of reaching edges you thought were out of reach?" at bounding box center [1143, 342] width 453 height 359
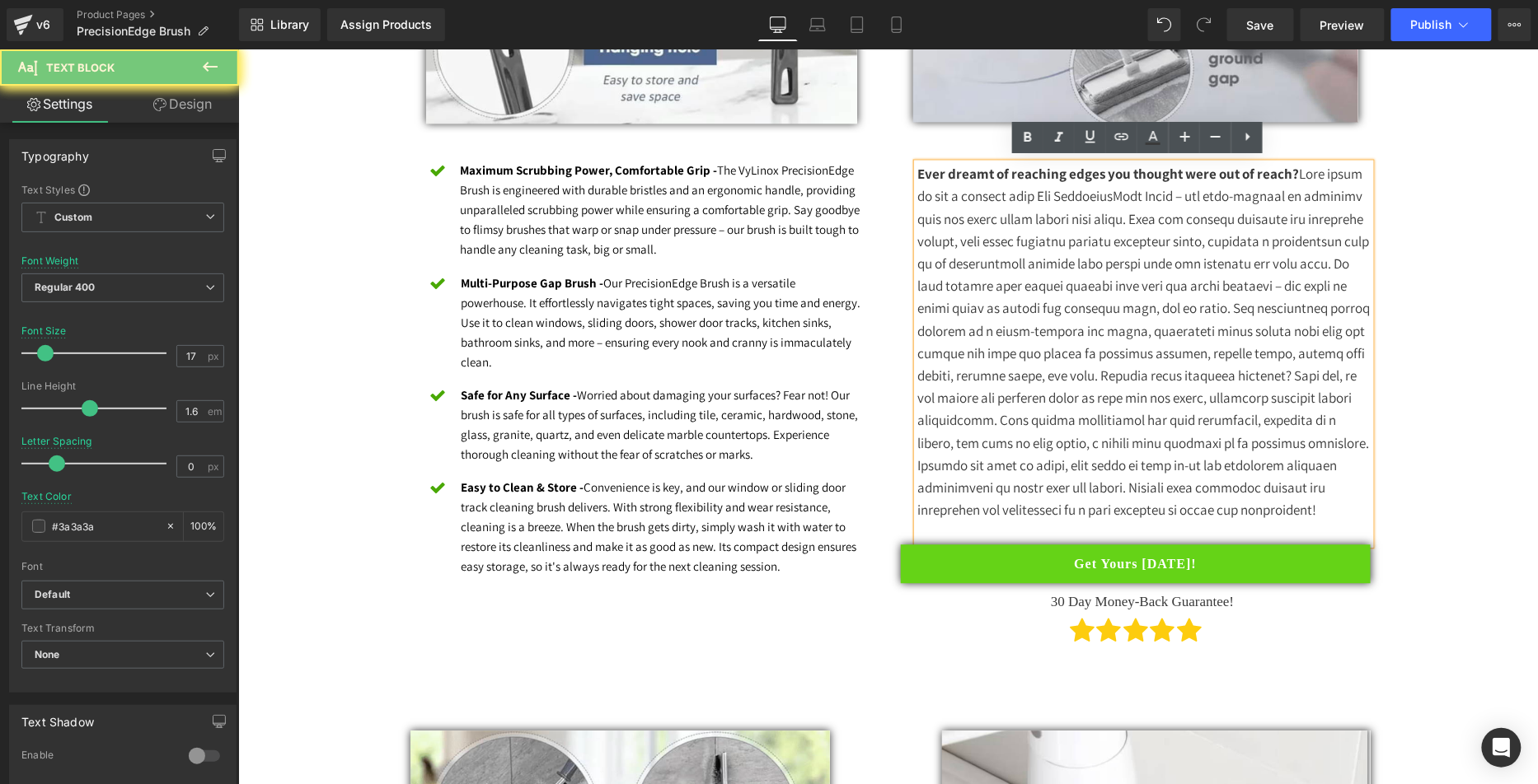
click at [1053, 194] on p "Ever dreamt of reaching edges you thought were out of reach?" at bounding box center [1143, 342] width 453 height 359
drag, startPoint x: 1047, startPoint y: 196, endPoint x: 1062, endPoint y: 234, distance: 40.9
click at [1047, 196] on p "Ever dreamt of reaching edges you thought were out of reach?" at bounding box center [1143, 342] width 453 height 359
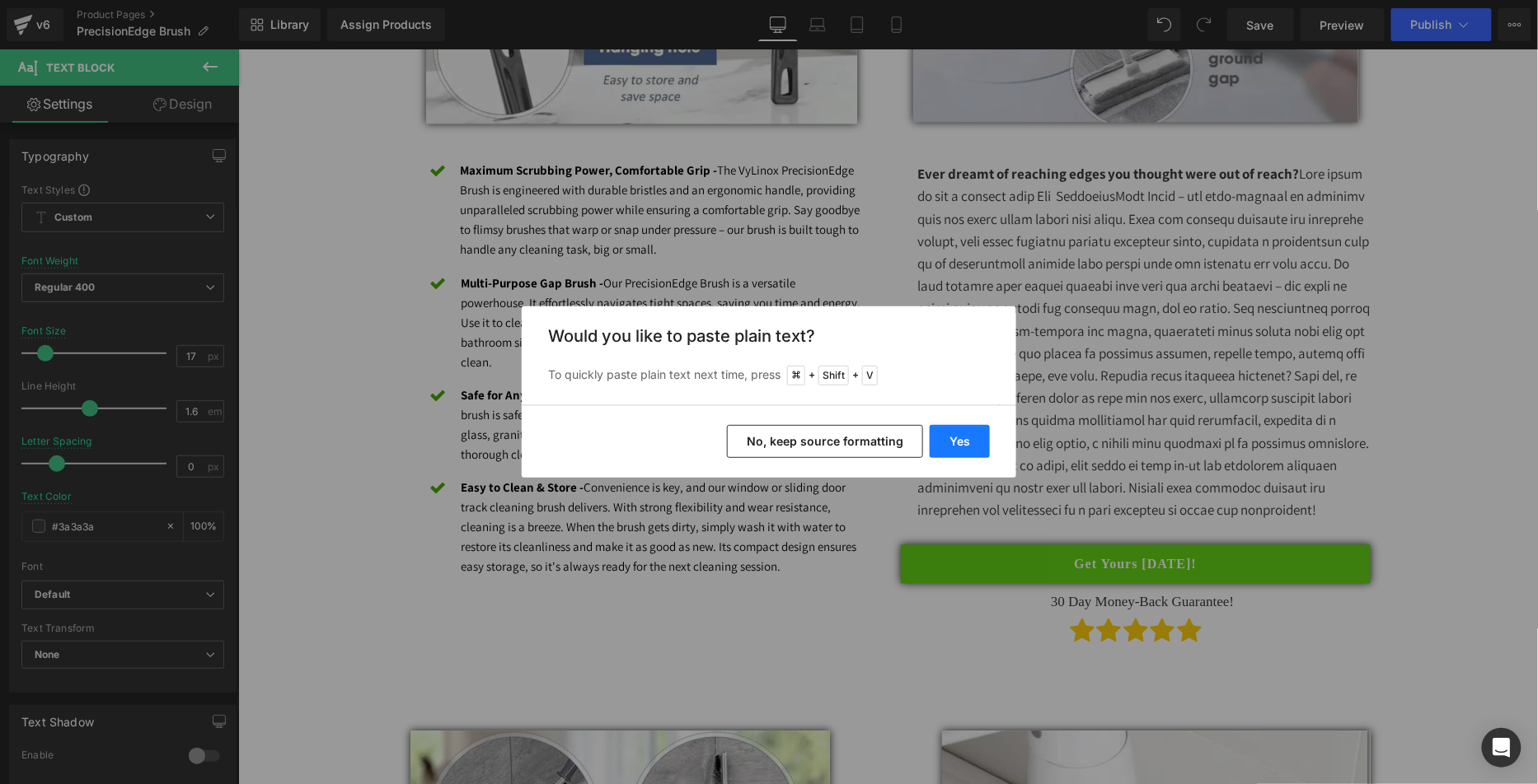
click at [969, 434] on button "Yes" at bounding box center [960, 441] width 60 height 33
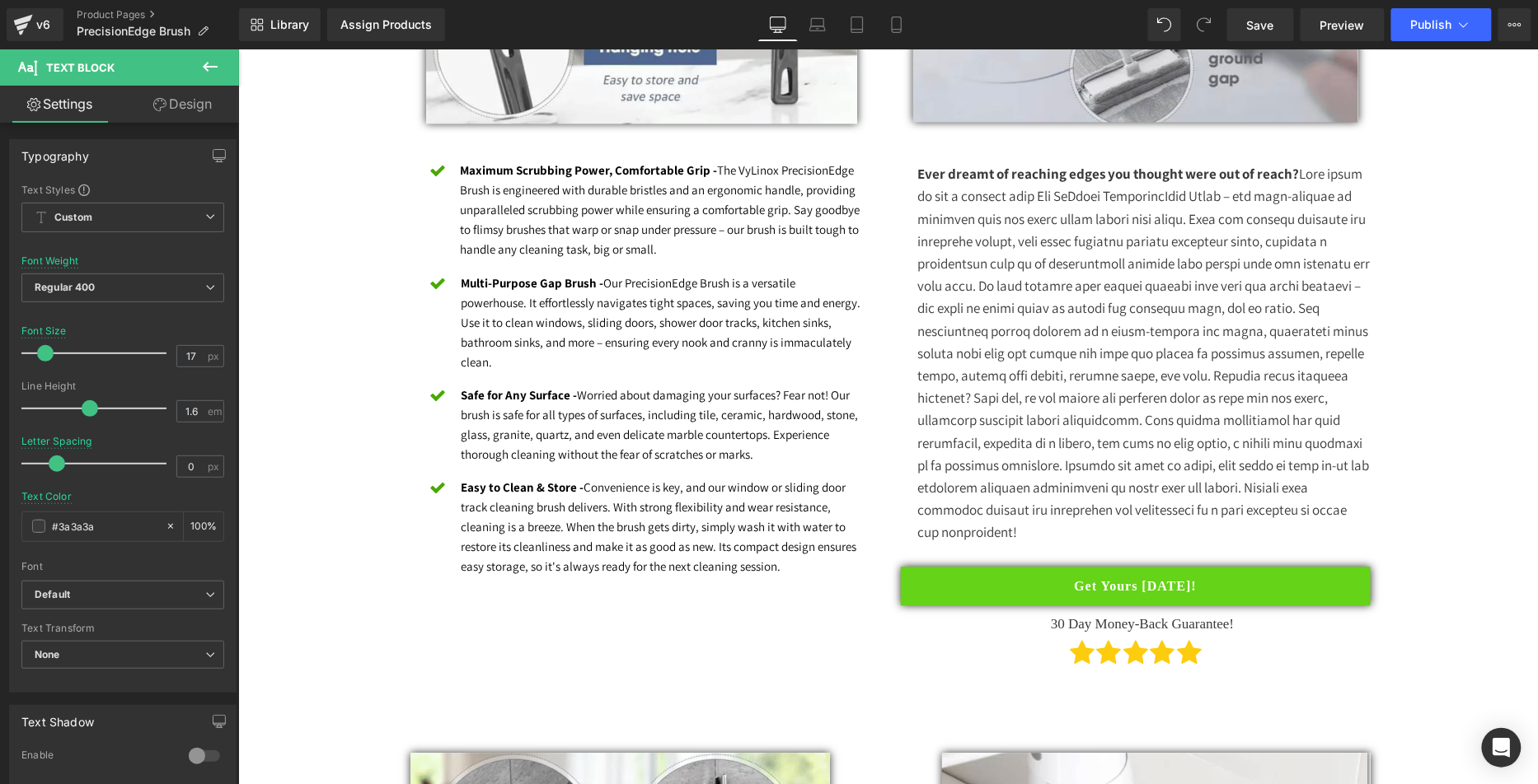
drag, startPoint x: 1494, startPoint y: 353, endPoint x: 1424, endPoint y: 342, distance: 70.9
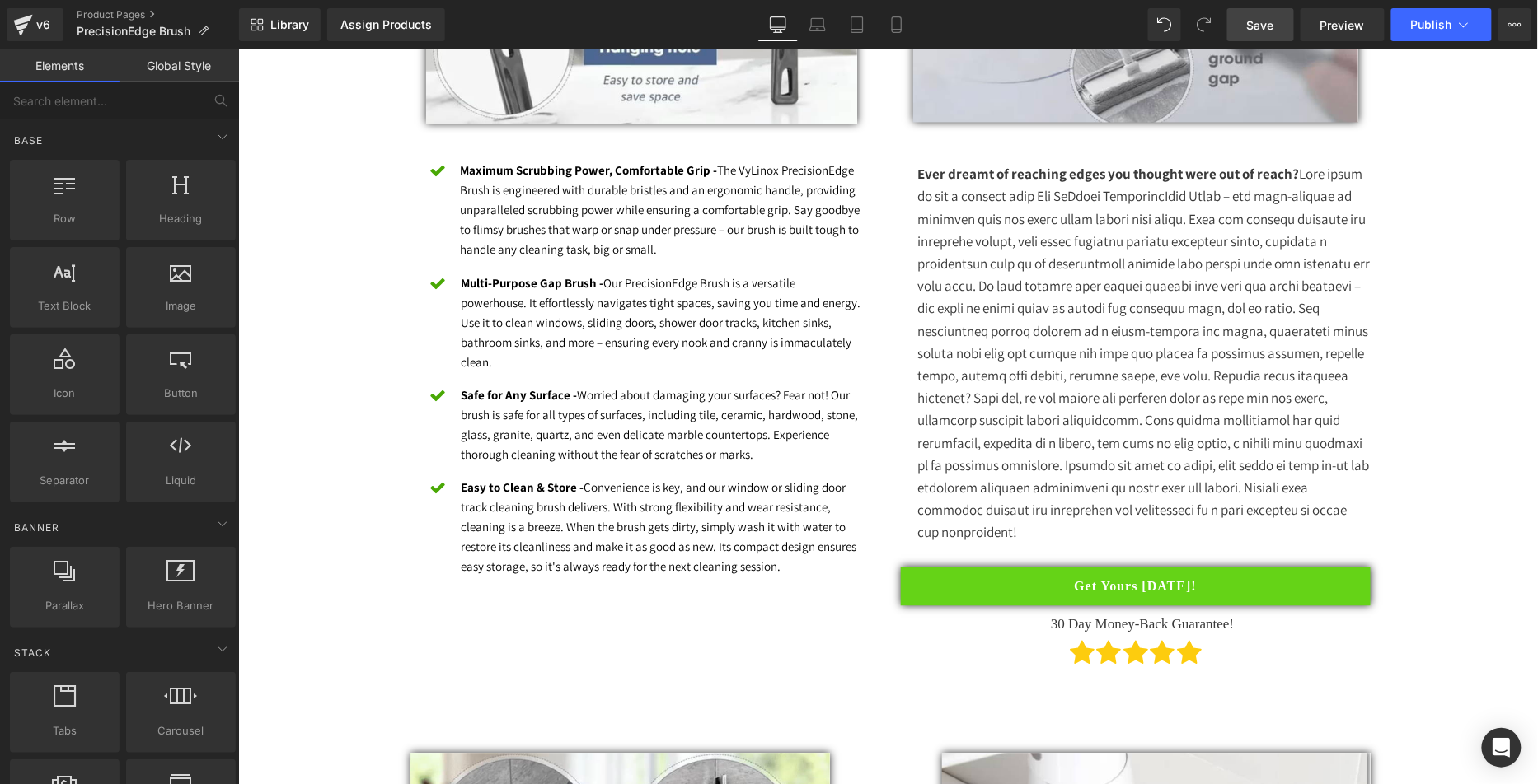
click at [1264, 21] on span "Save" at bounding box center [1260, 25] width 28 height 17
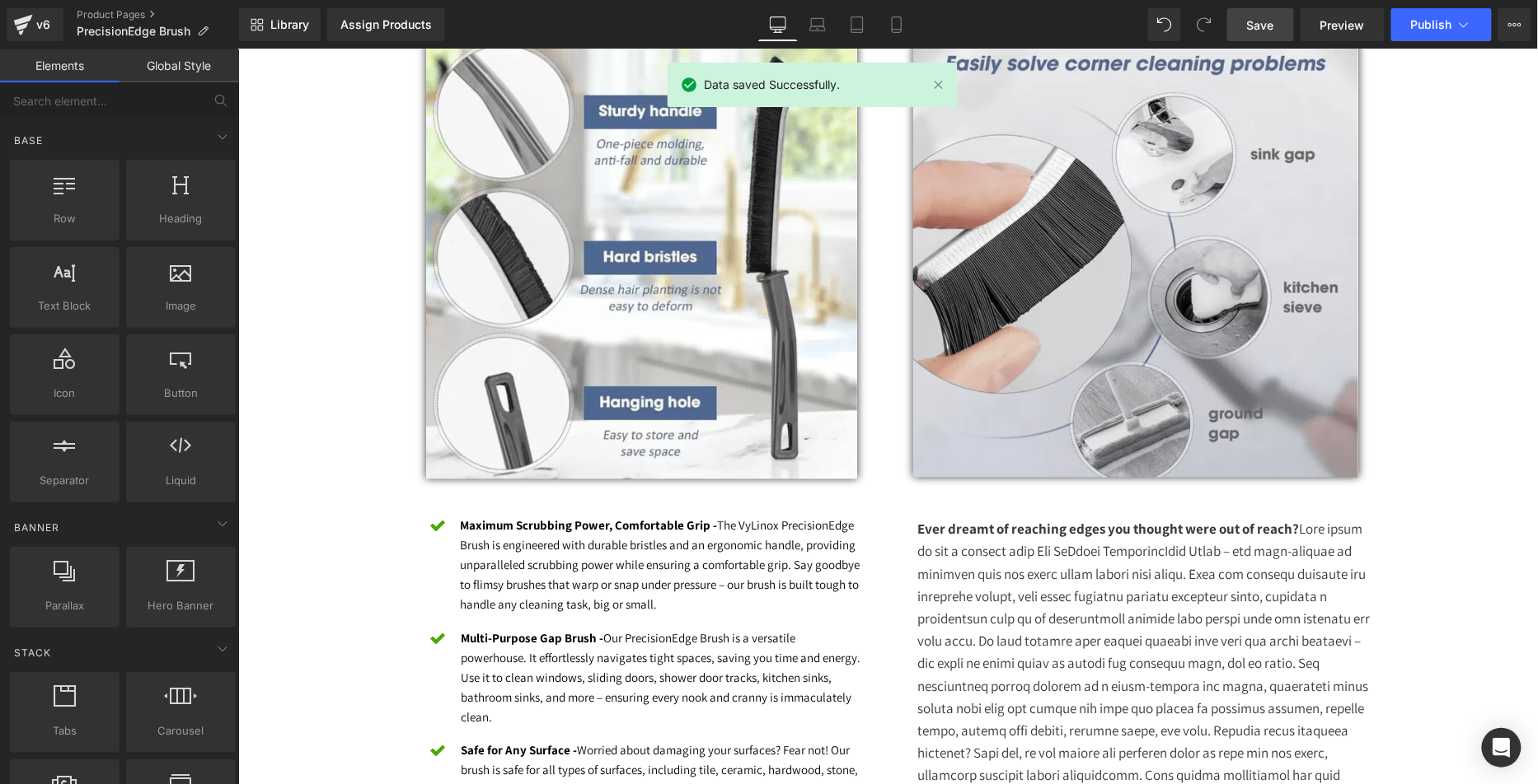
scroll to position [0, 0]
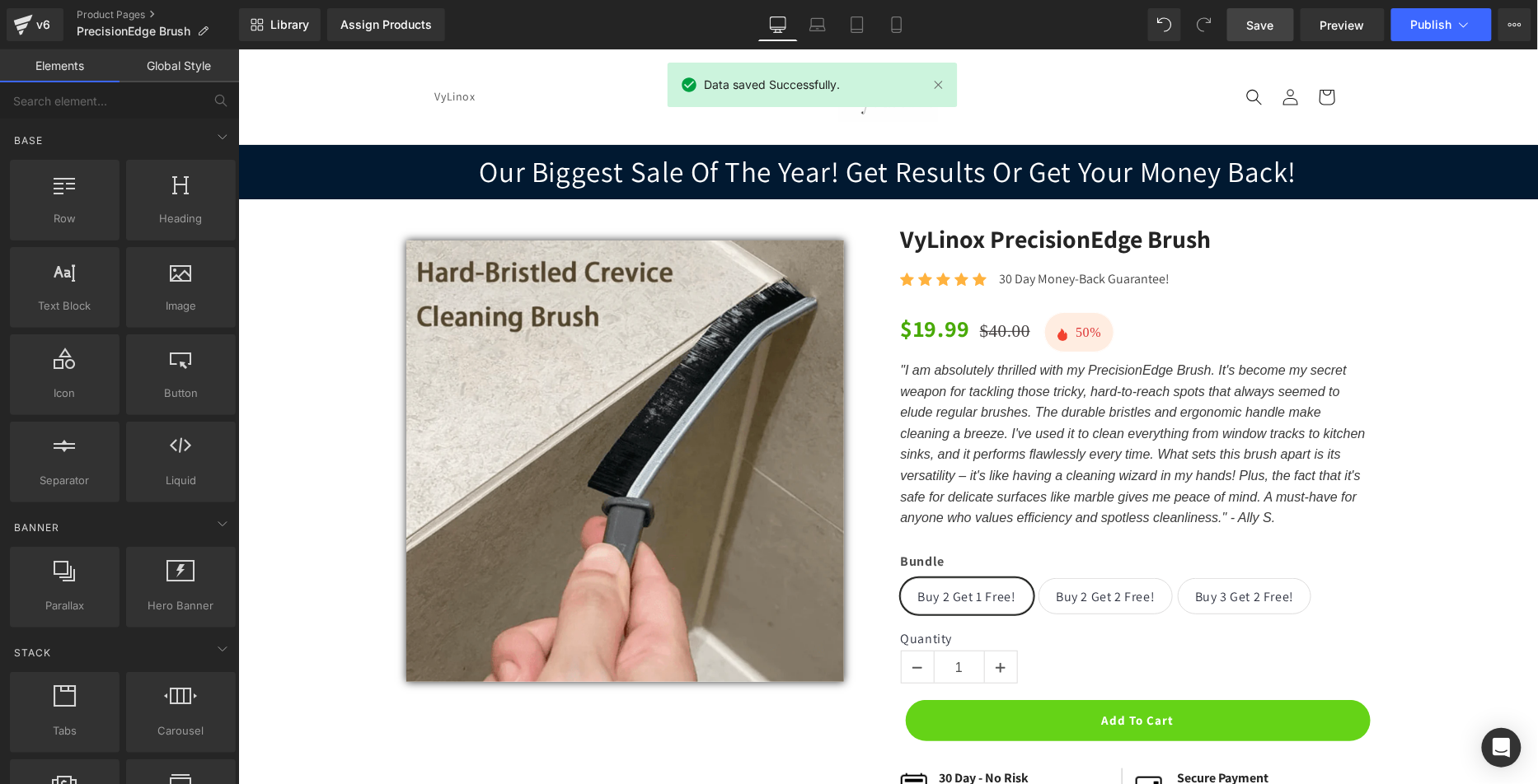
click at [1427, 22] on span "Publish" at bounding box center [1431, 24] width 41 height 13
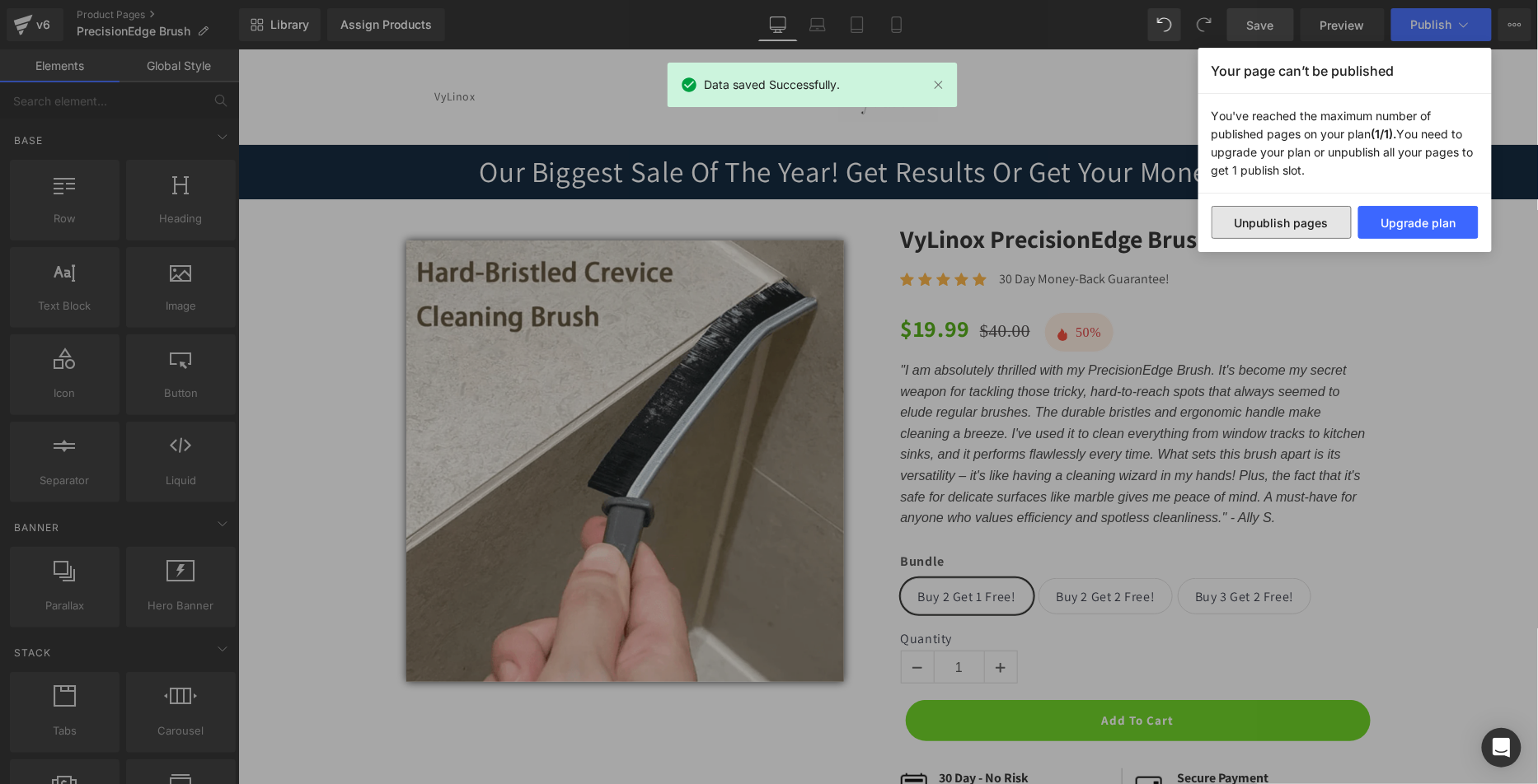
click at [1292, 223] on button "Unpublish pages" at bounding box center [1281, 222] width 140 height 33
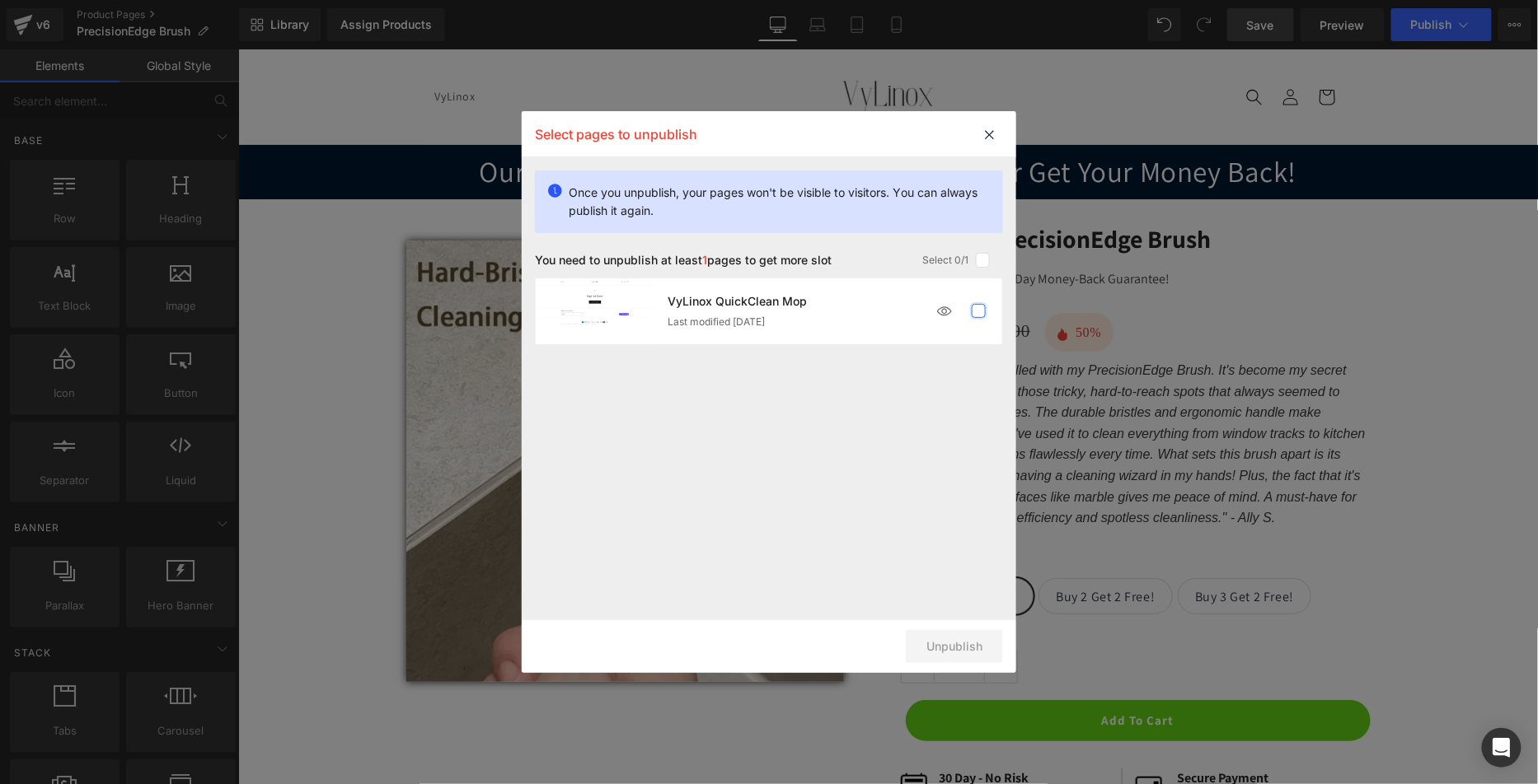
click at [979, 311] on label at bounding box center [979, 311] width 15 height 15
click at [979, 312] on input "checkbox" at bounding box center [979, 312] width 0 height 0
click at [954, 653] on button "Unpublish 1 pages" at bounding box center [932, 646] width 143 height 33
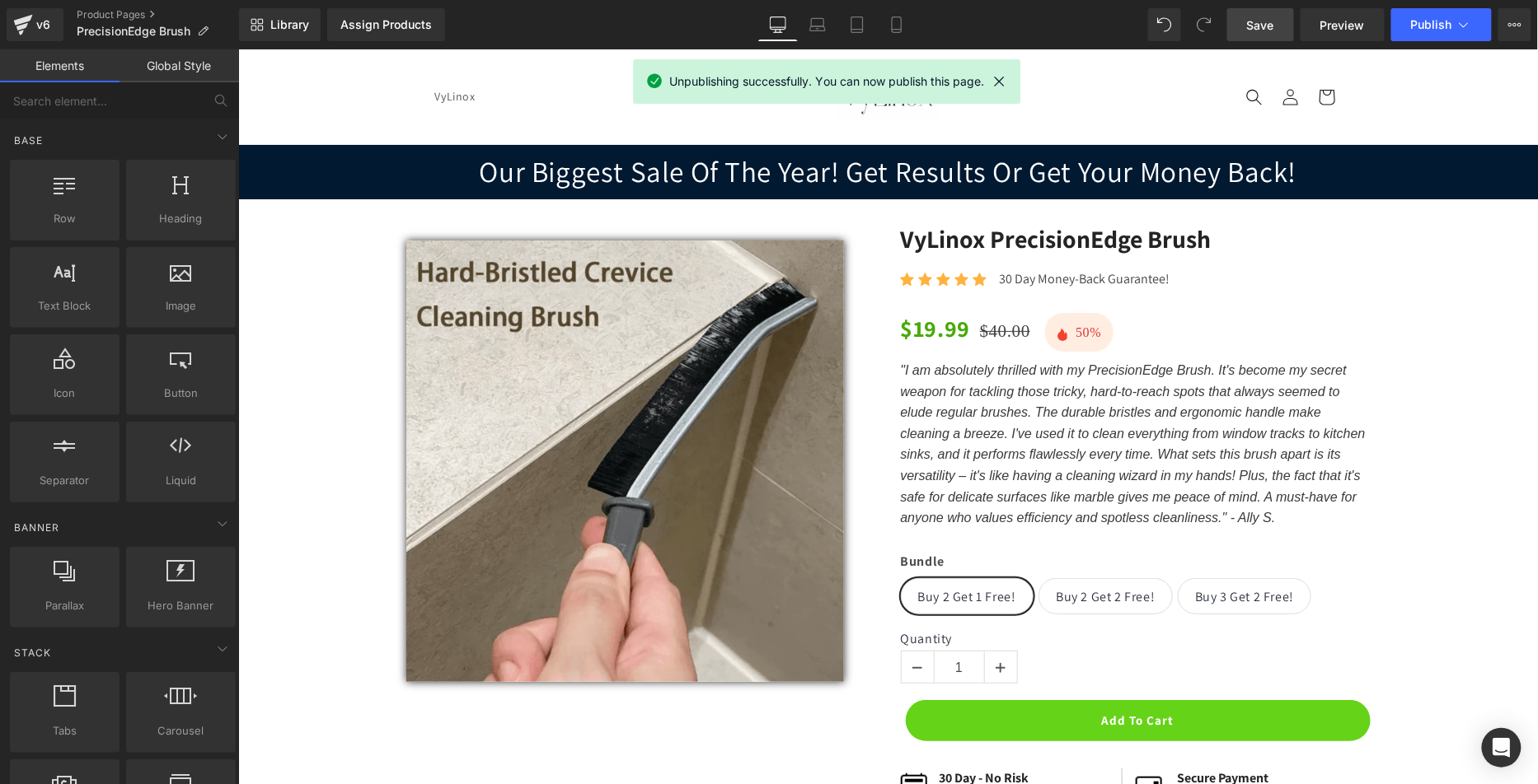
click at [1239, 25] on link "Save" at bounding box center [1260, 24] width 67 height 33
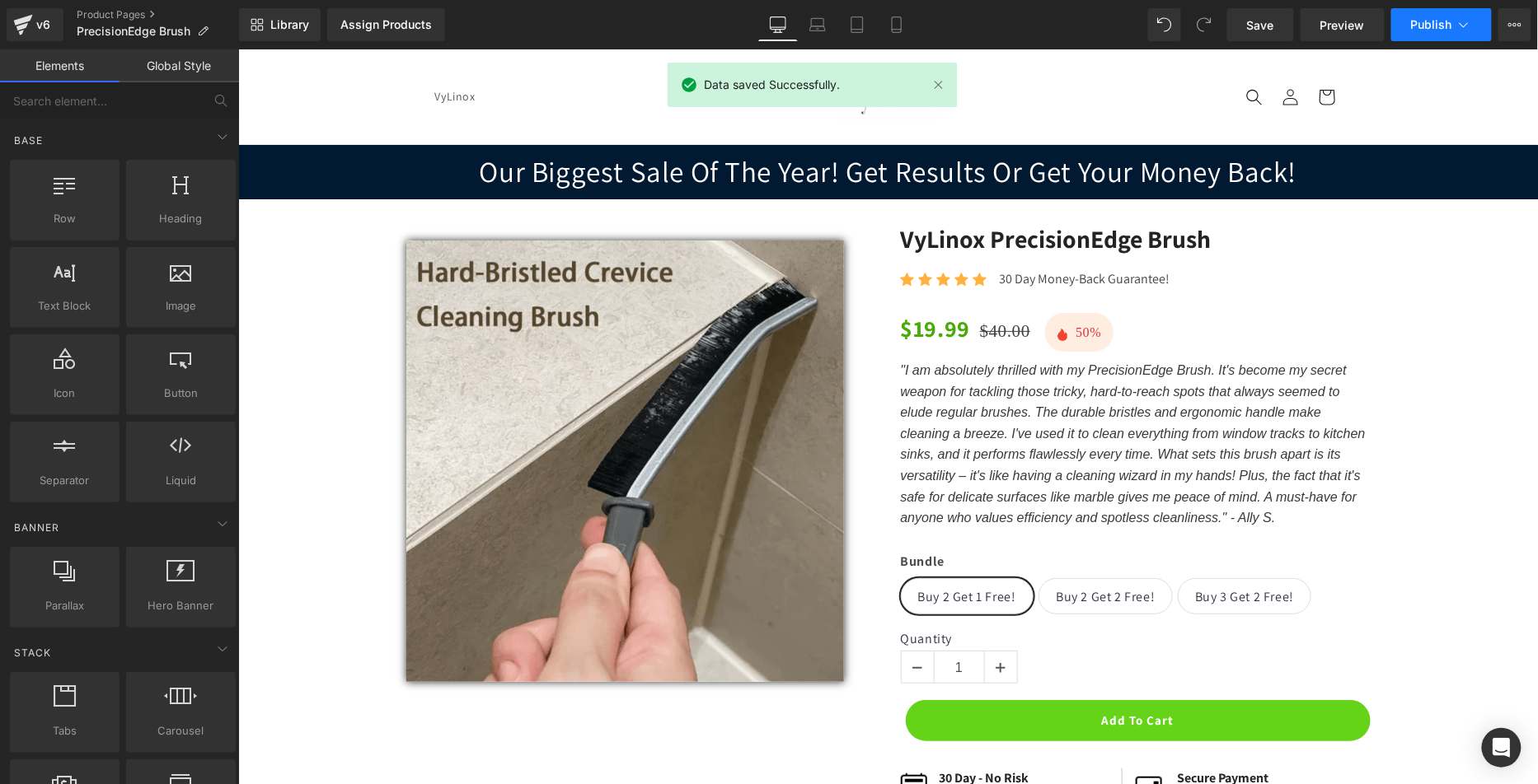
click at [1456, 12] on button "Publish" at bounding box center [1440, 24] width 100 height 33
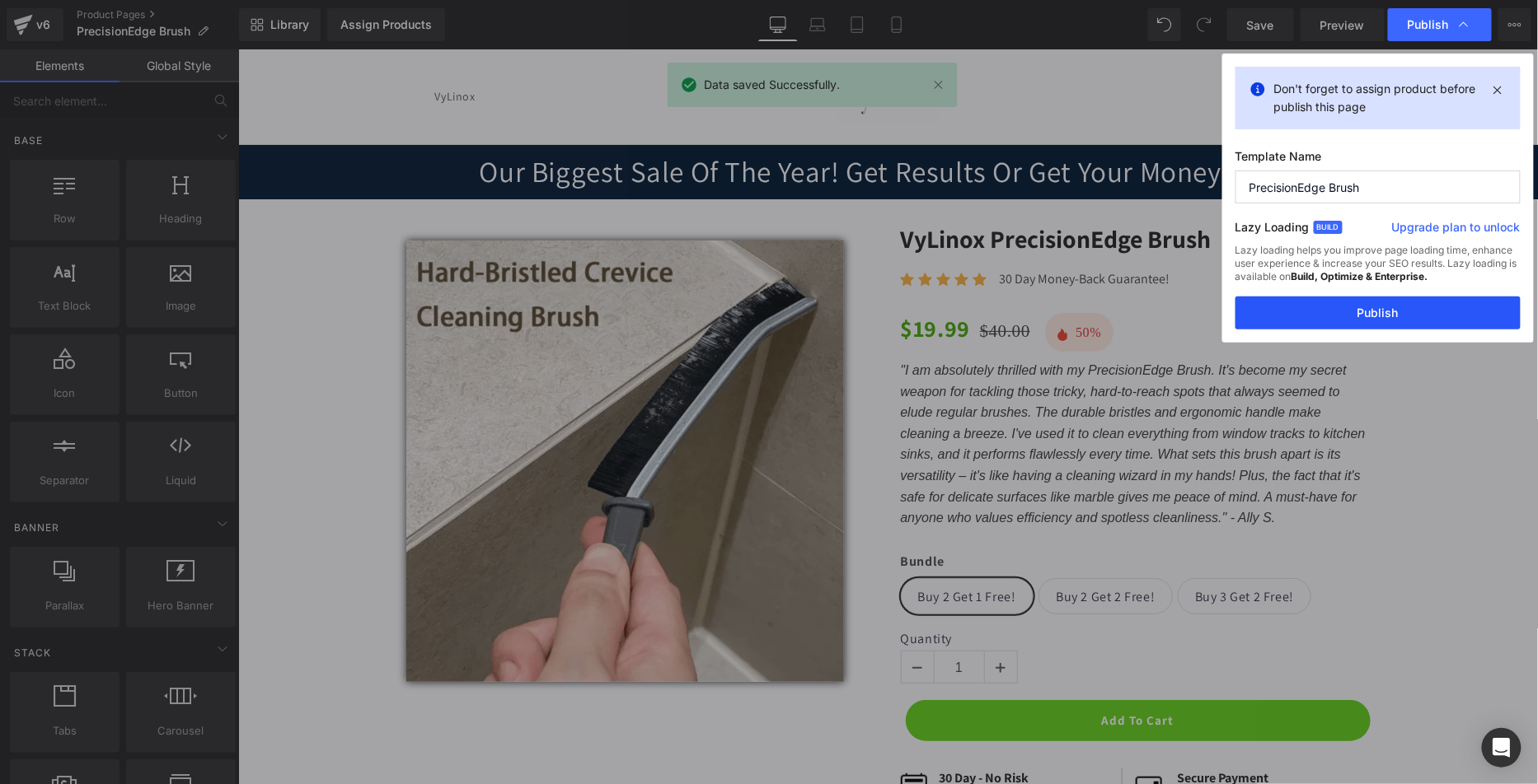
click at [1368, 303] on button "Publish" at bounding box center [1377, 313] width 285 height 33
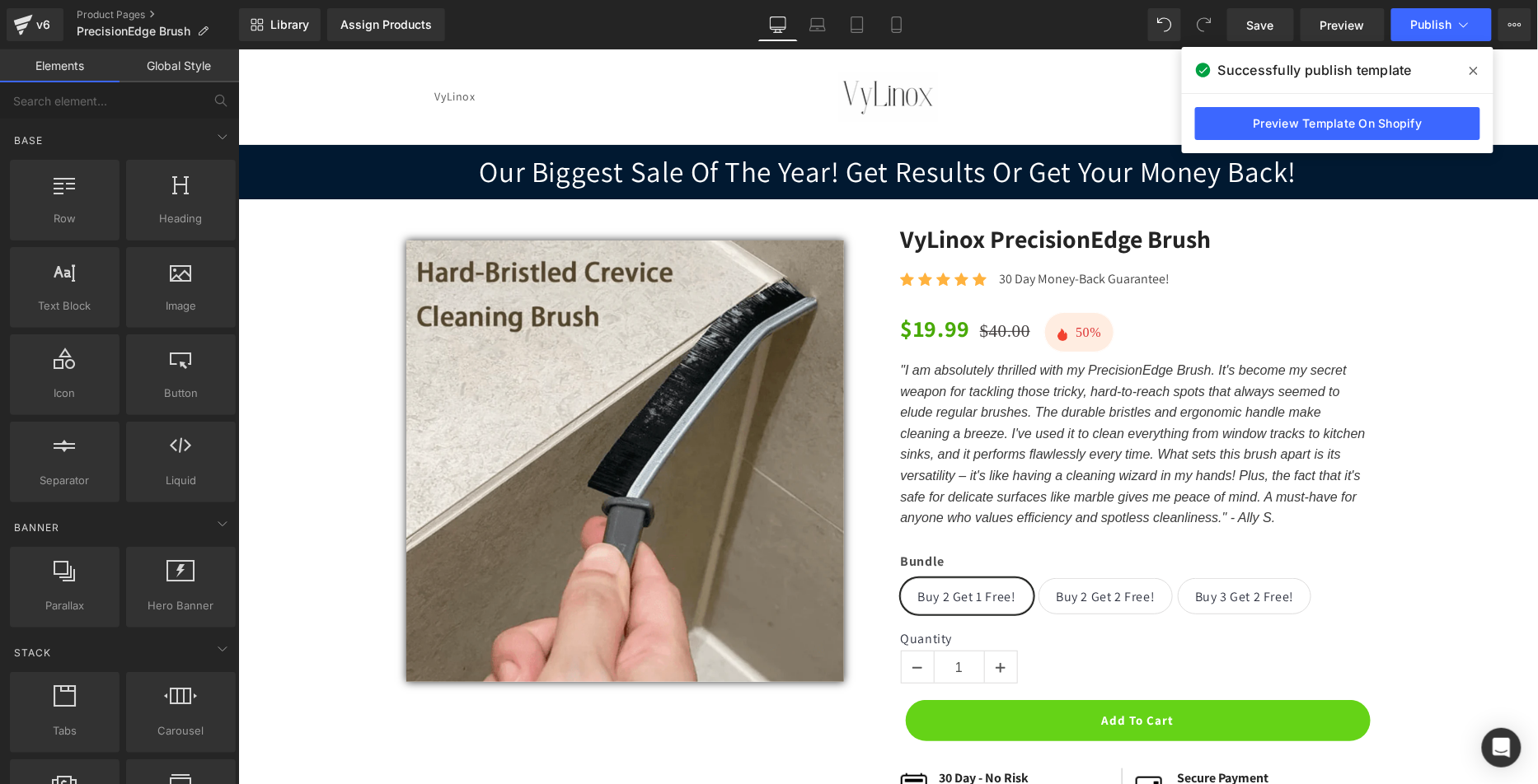
click at [1474, 63] on span at bounding box center [1473, 71] width 27 height 27
